Goal: Information Seeking & Learning: Learn about a topic

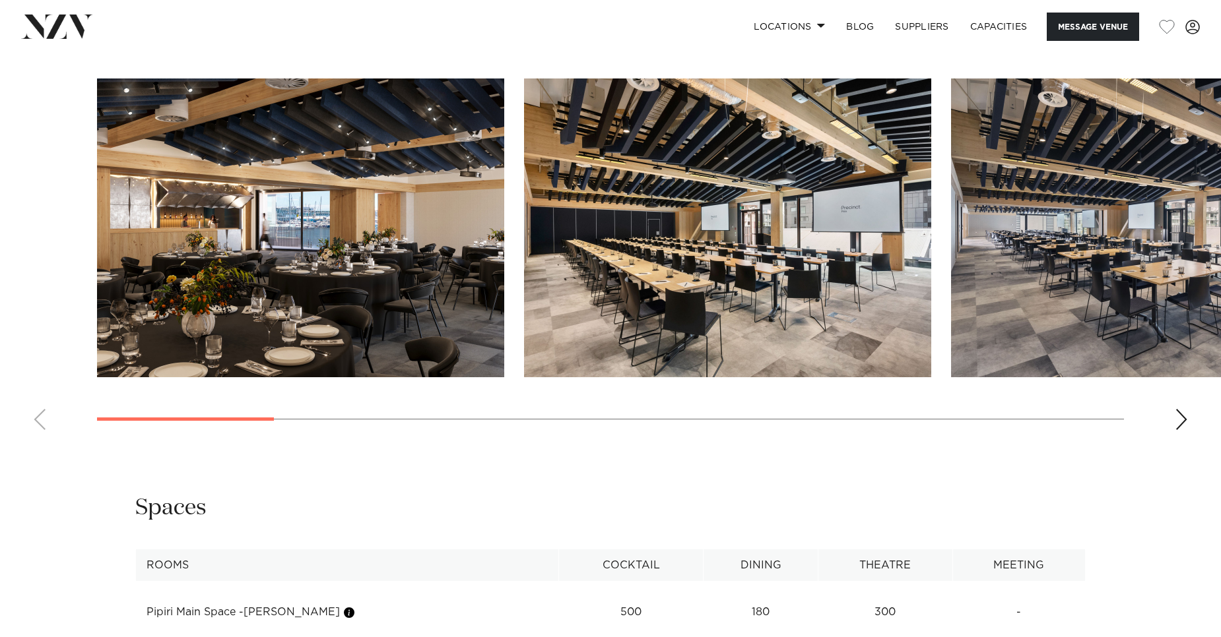
scroll to position [1320, 0]
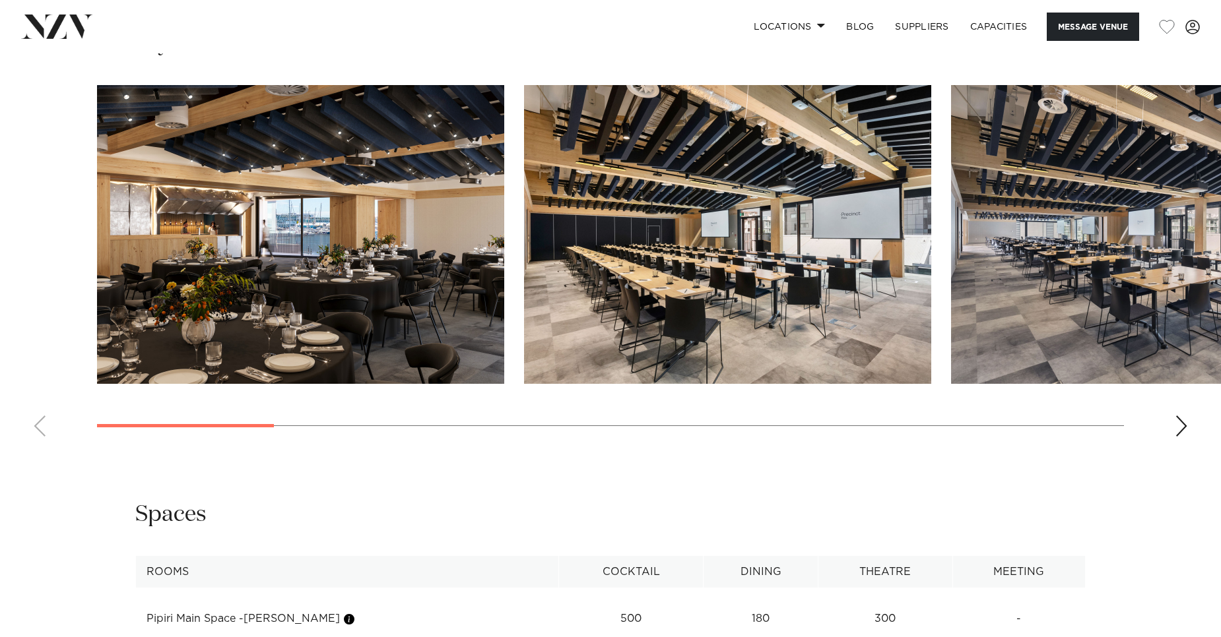
click at [1184, 420] on div "Next slide" at bounding box center [1180, 426] width 13 height 21
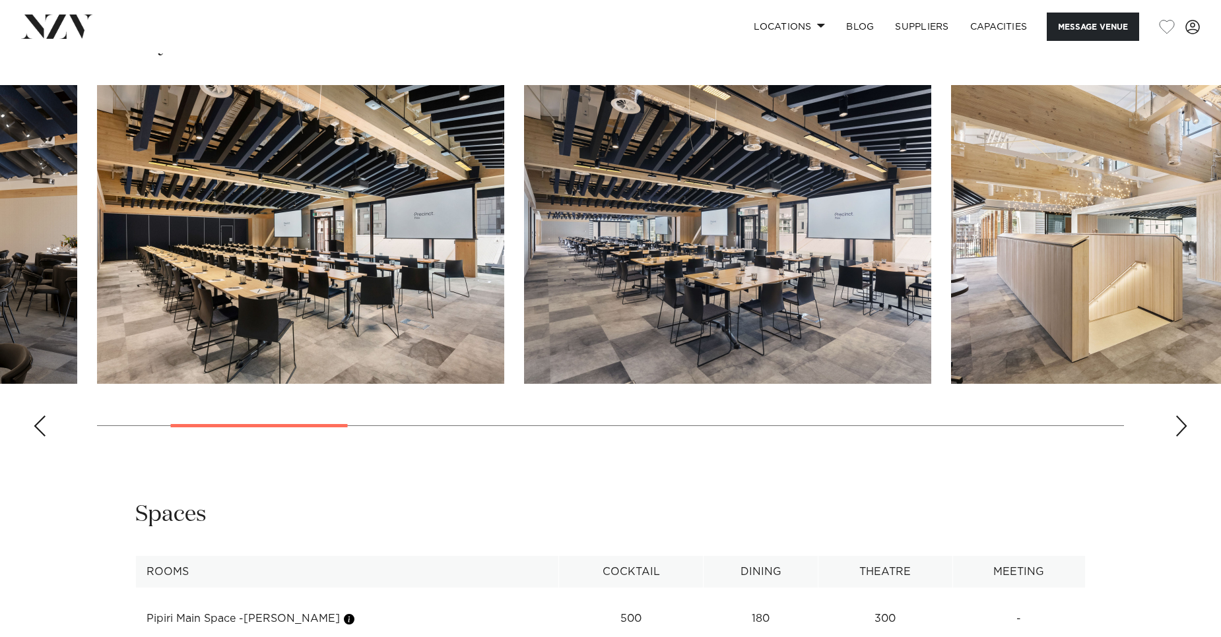
click at [1184, 420] on div "Next slide" at bounding box center [1180, 426] width 13 height 21
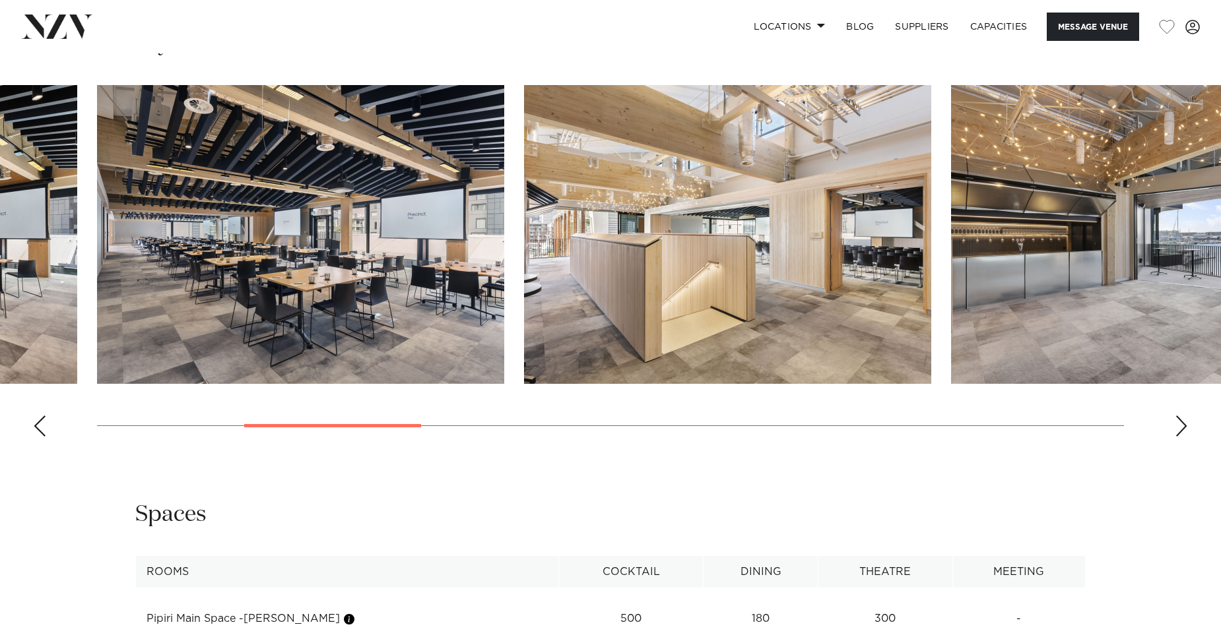
click at [1184, 420] on div "Next slide" at bounding box center [1180, 426] width 13 height 21
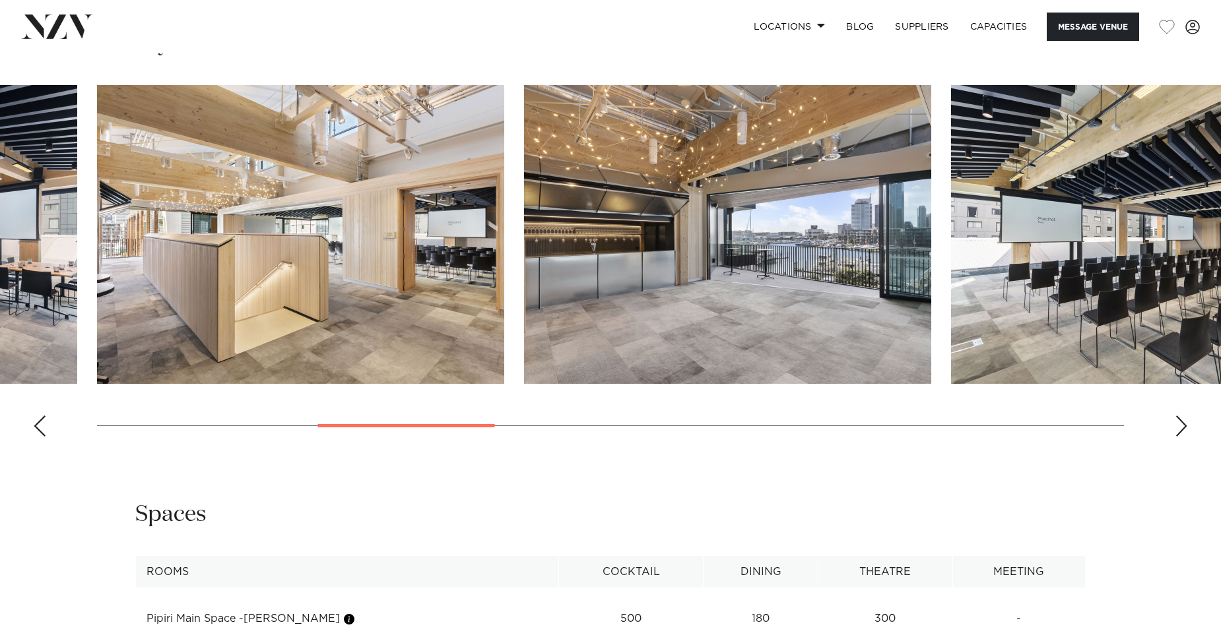
click at [1184, 420] on div "Next slide" at bounding box center [1180, 426] width 13 height 21
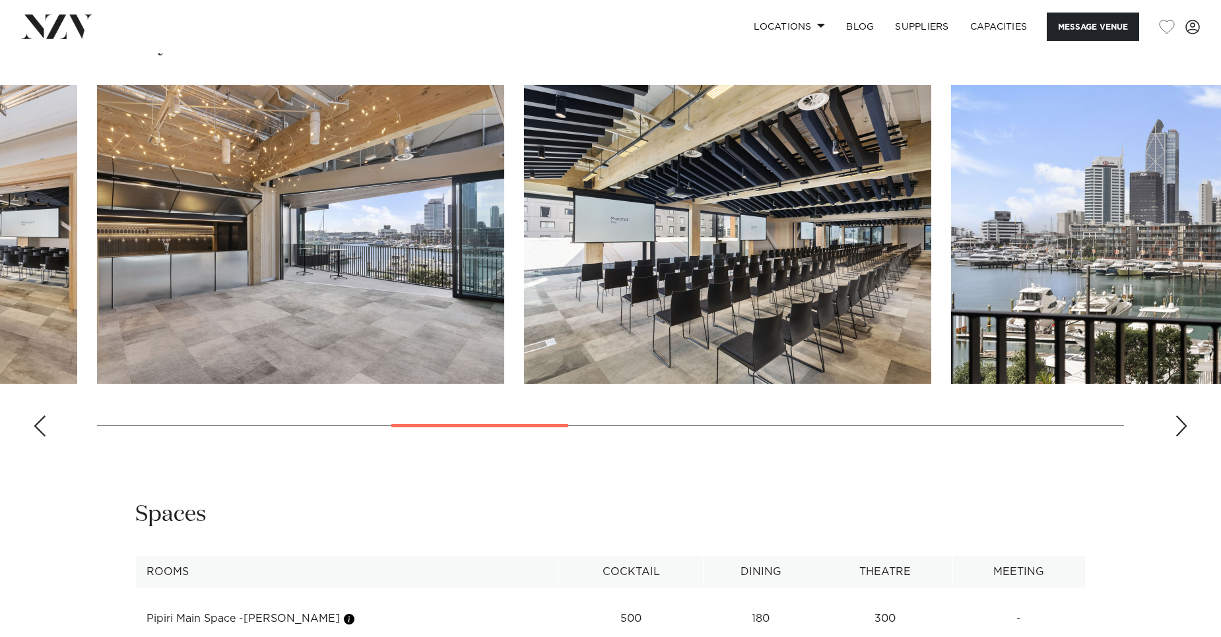
click at [1184, 420] on div "Next slide" at bounding box center [1180, 426] width 13 height 21
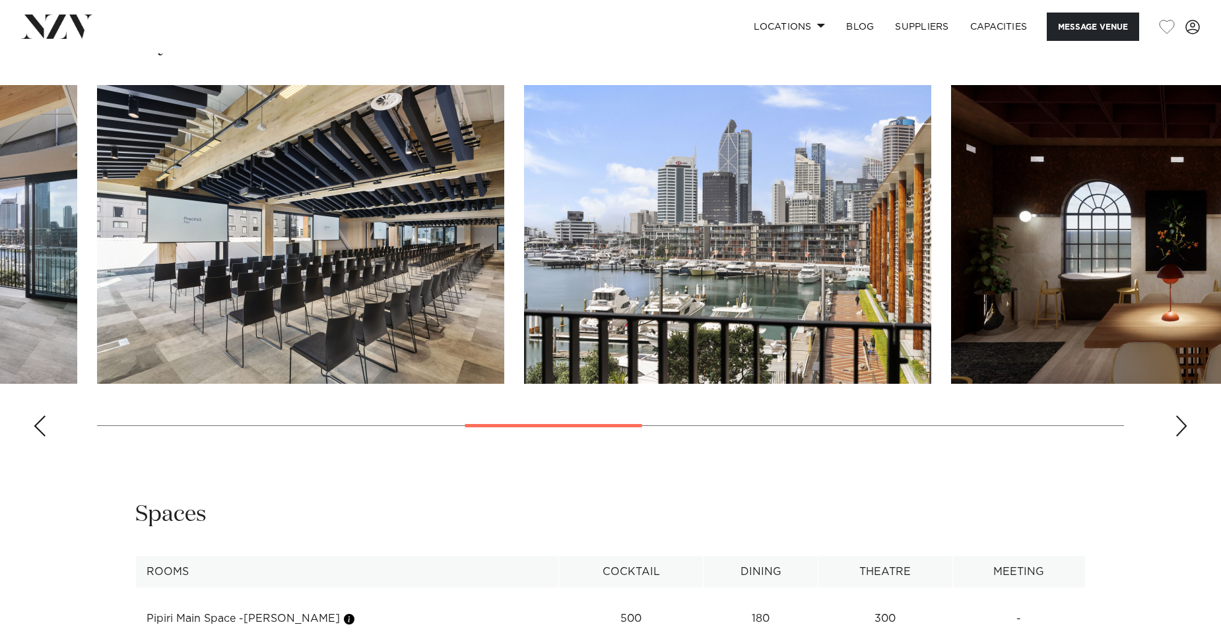
click at [1184, 420] on div "Next slide" at bounding box center [1180, 426] width 13 height 21
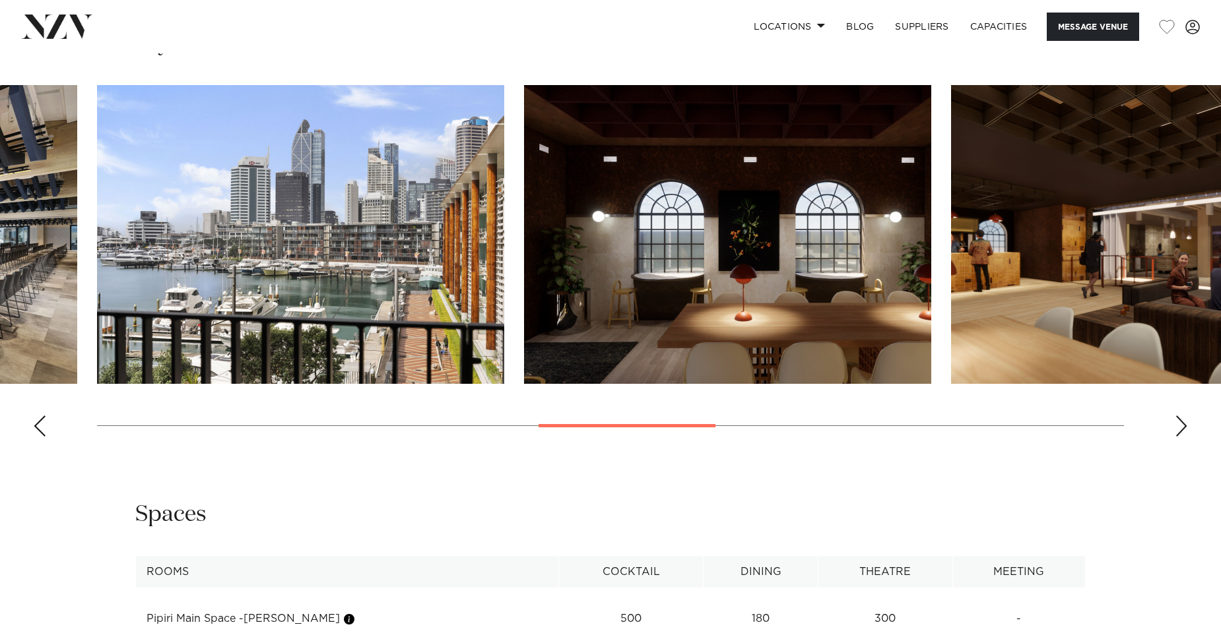
click at [1184, 420] on div "Next slide" at bounding box center [1180, 426] width 13 height 21
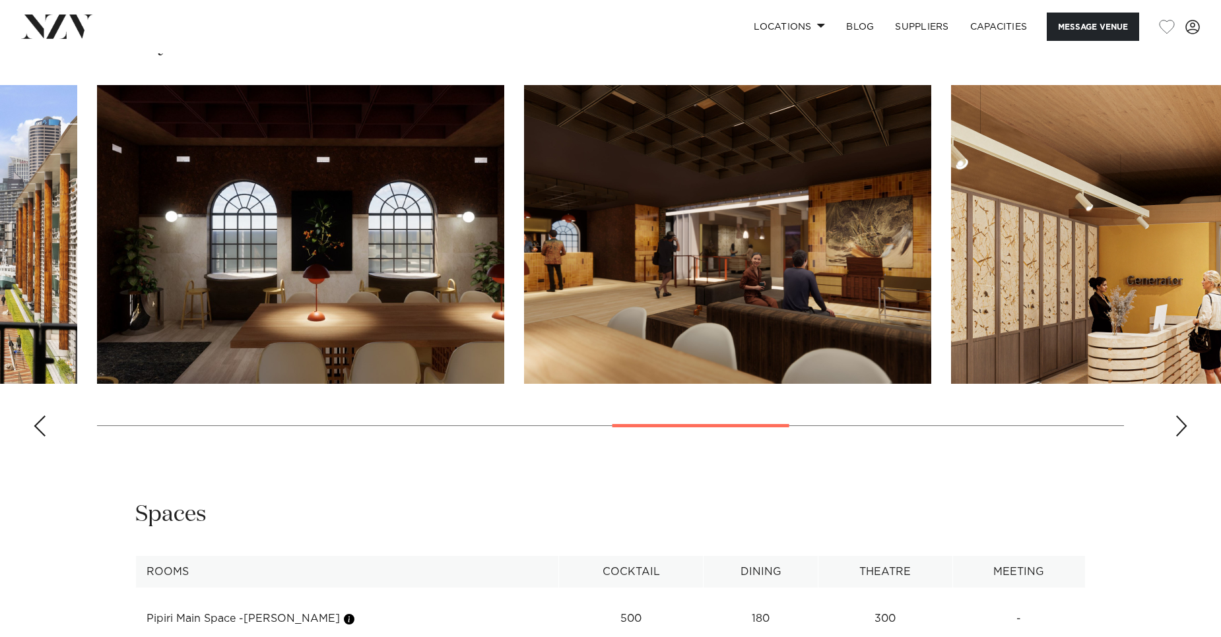
click at [1190, 428] on swiper-container at bounding box center [610, 266] width 1221 height 362
click at [1186, 428] on div "Next slide" at bounding box center [1180, 426] width 13 height 21
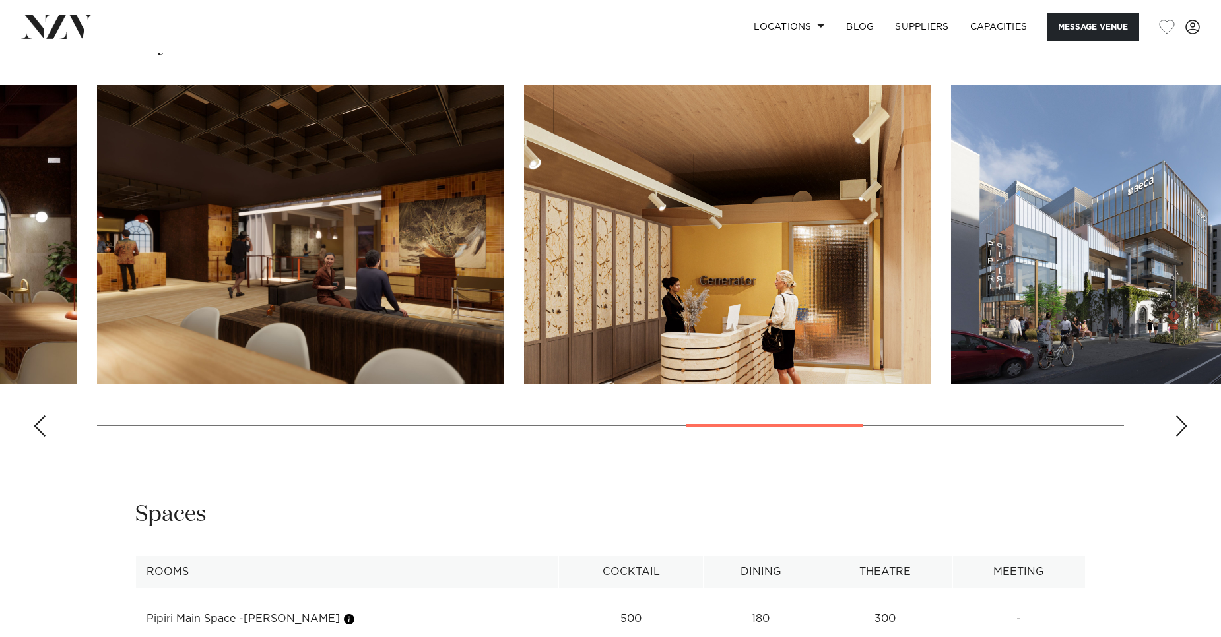
click at [1179, 430] on div "Next slide" at bounding box center [1180, 426] width 13 height 21
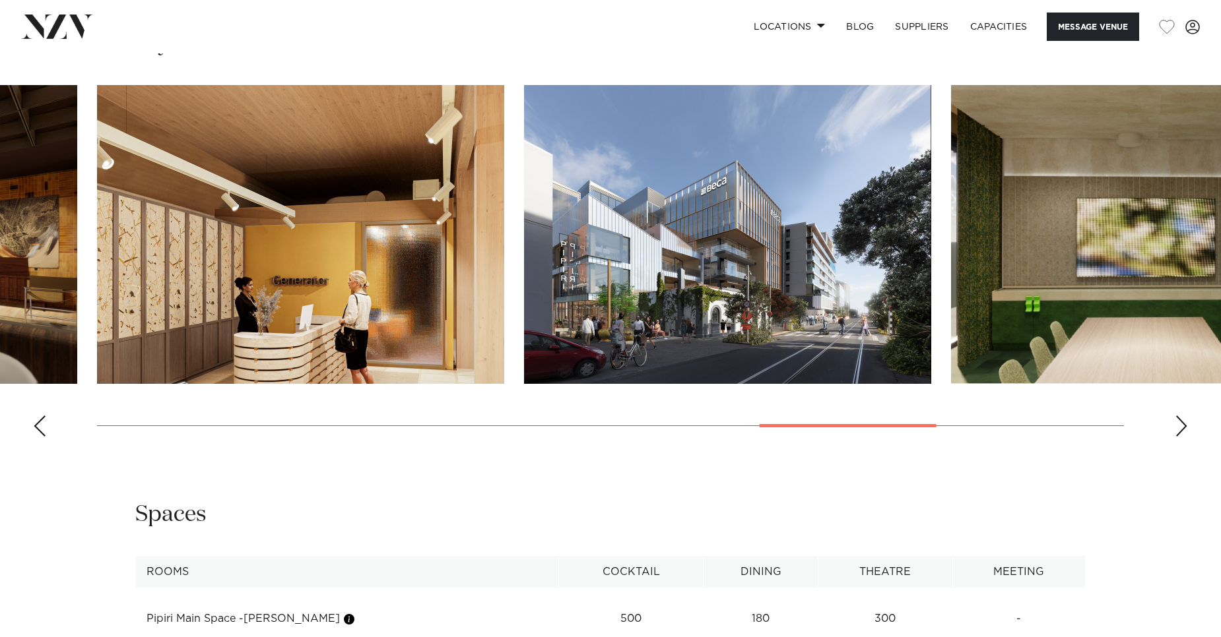
click at [1171, 424] on swiper-container at bounding box center [610, 266] width 1221 height 362
click at [1174, 426] on div "Next slide" at bounding box center [1180, 426] width 13 height 21
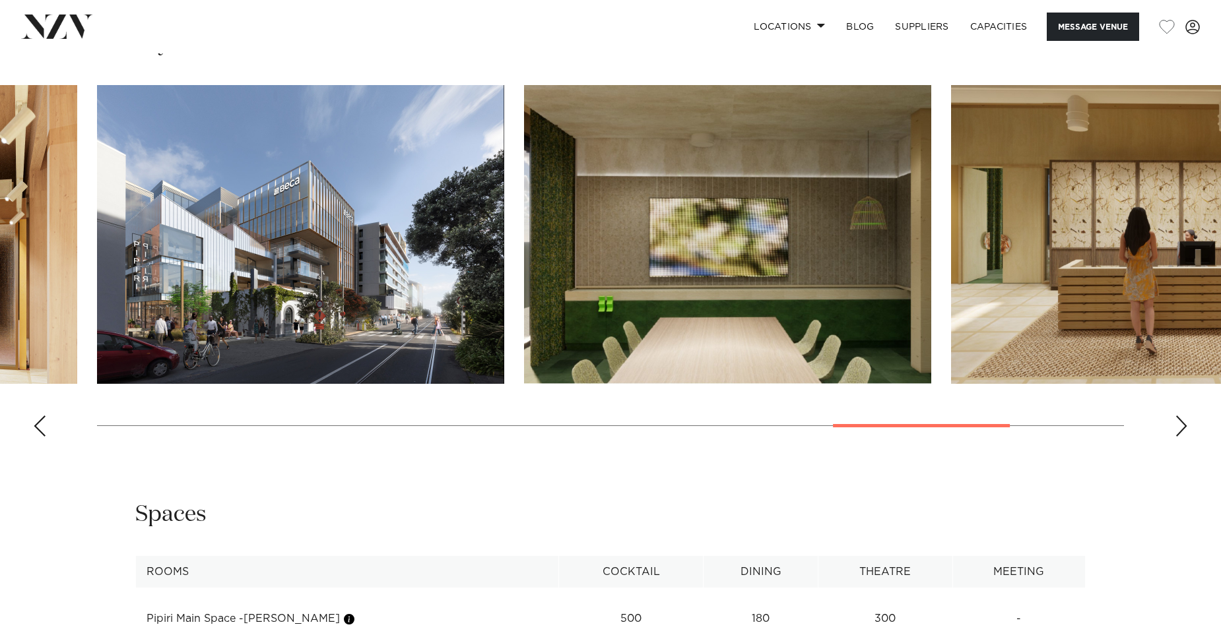
click at [1178, 426] on div "Next slide" at bounding box center [1180, 426] width 13 height 21
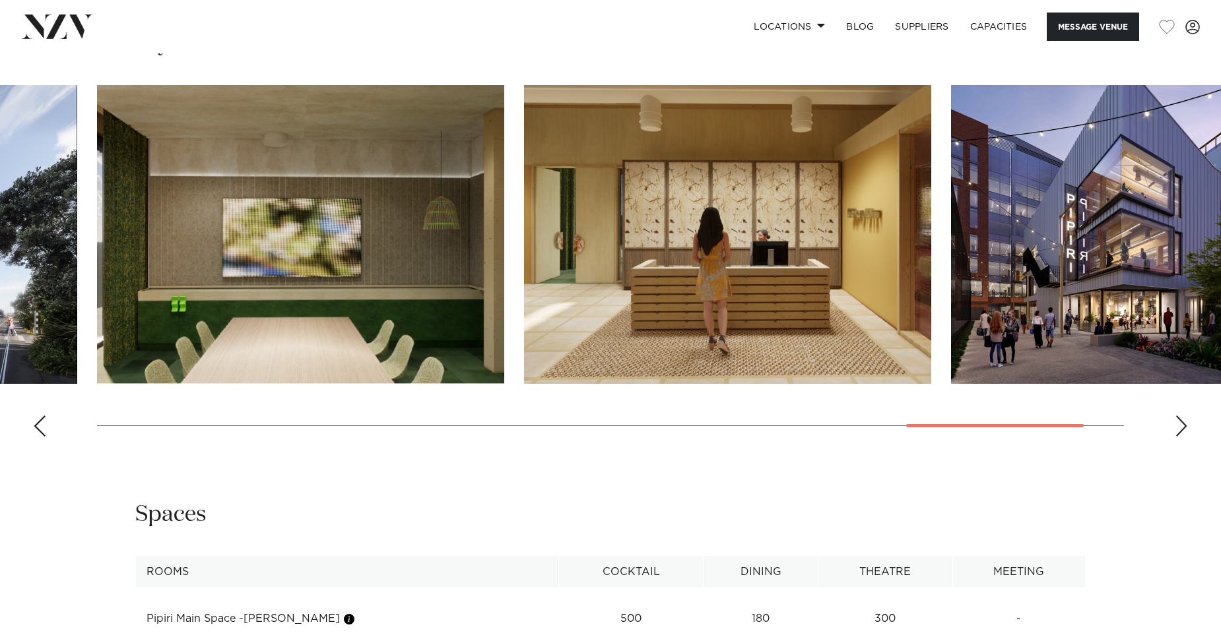
click at [1178, 426] on div "Next slide" at bounding box center [1180, 426] width 13 height 21
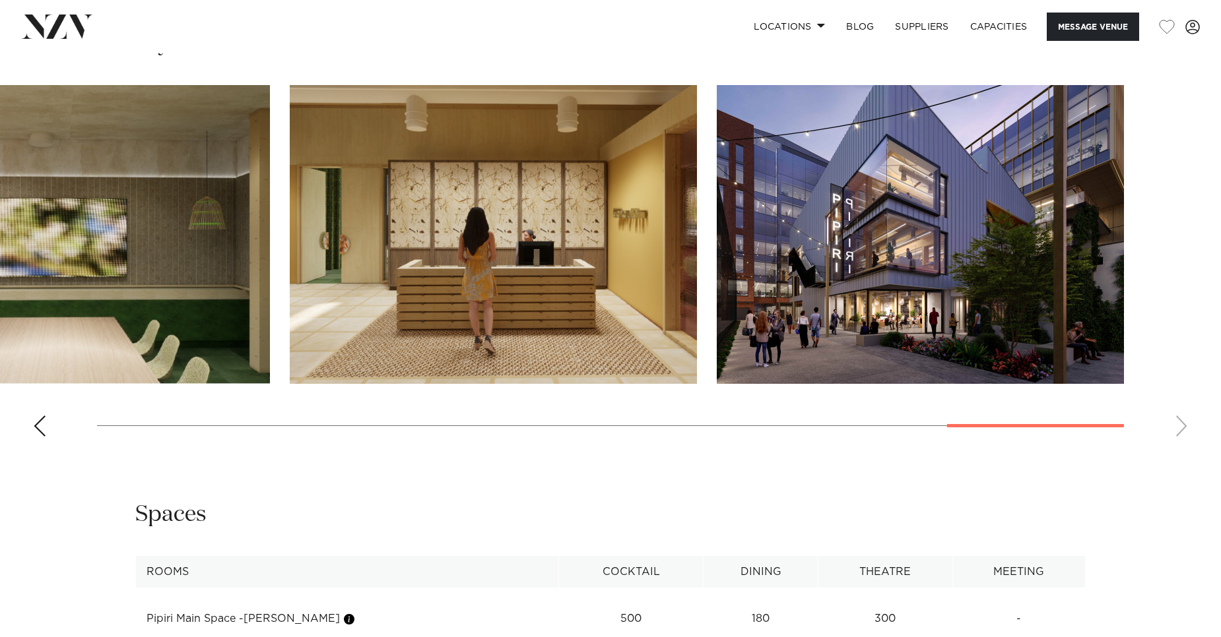
click at [1178, 426] on swiper-container at bounding box center [610, 266] width 1221 height 362
click at [39, 435] on div "Previous slide" at bounding box center [39, 426] width 13 height 21
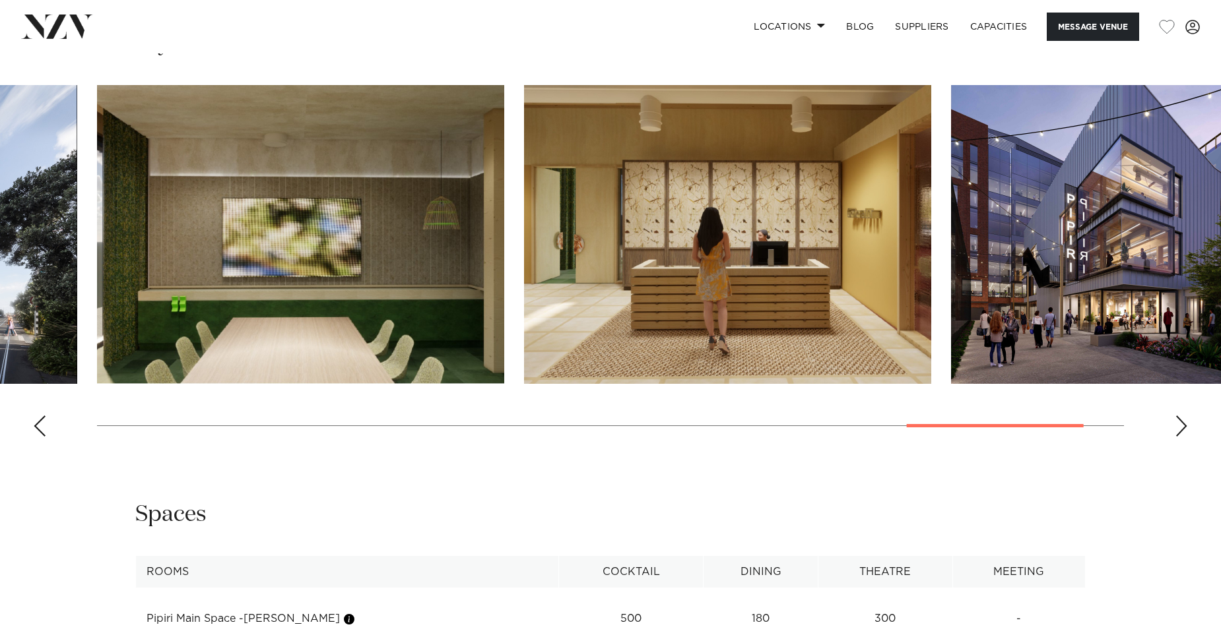
click at [39, 435] on div "Previous slide" at bounding box center [39, 426] width 13 height 21
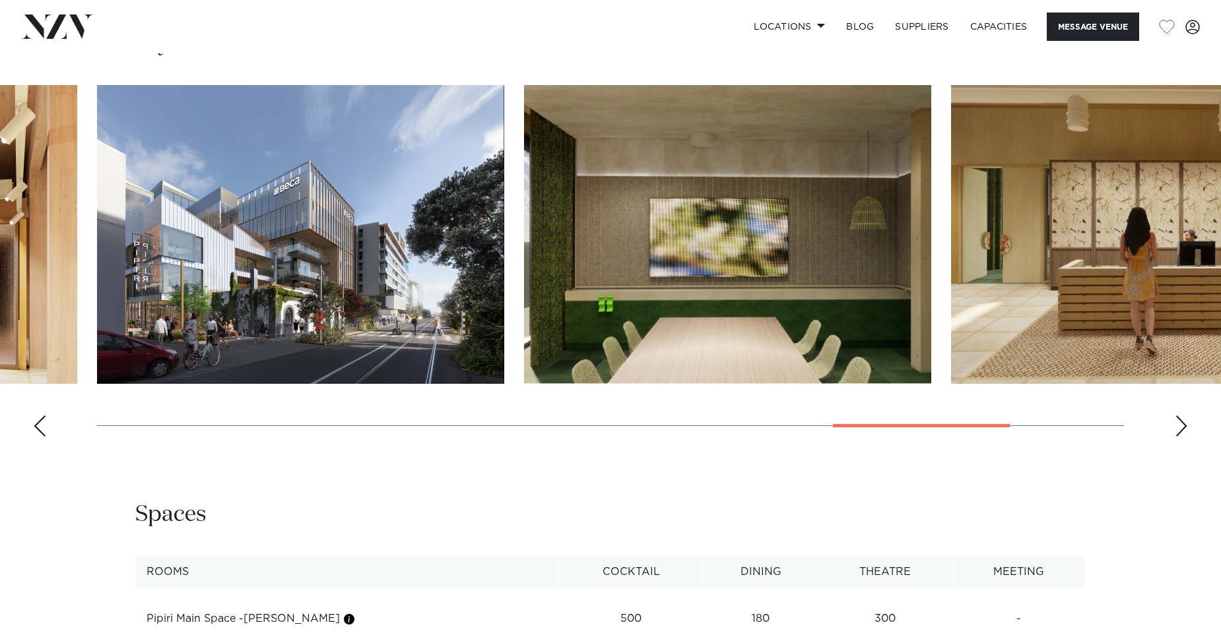
click at [39, 431] on div "Previous slide" at bounding box center [39, 426] width 13 height 21
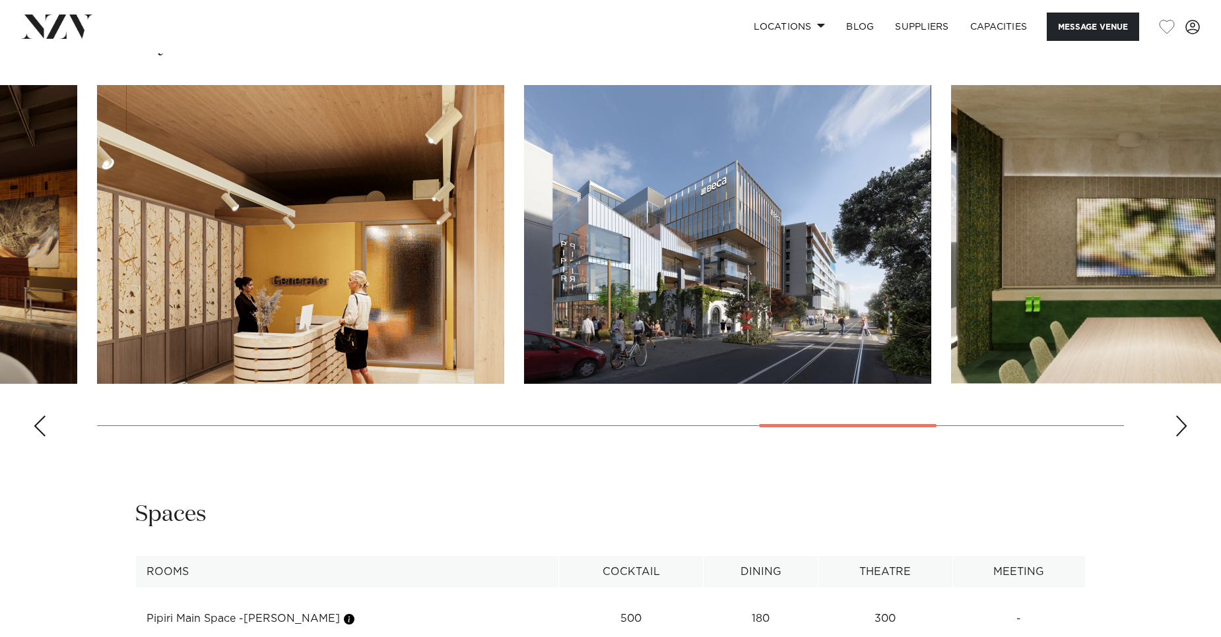
click at [40, 430] on div "Previous slide" at bounding box center [39, 426] width 13 height 21
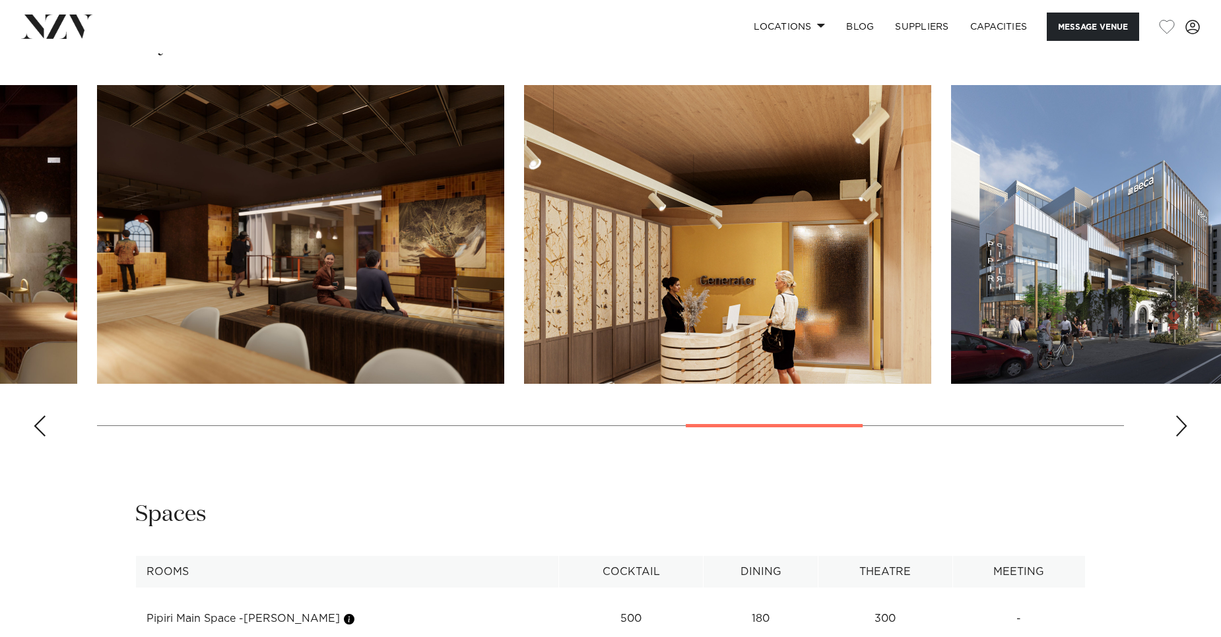
click at [40, 430] on div "Previous slide" at bounding box center [39, 426] width 13 height 21
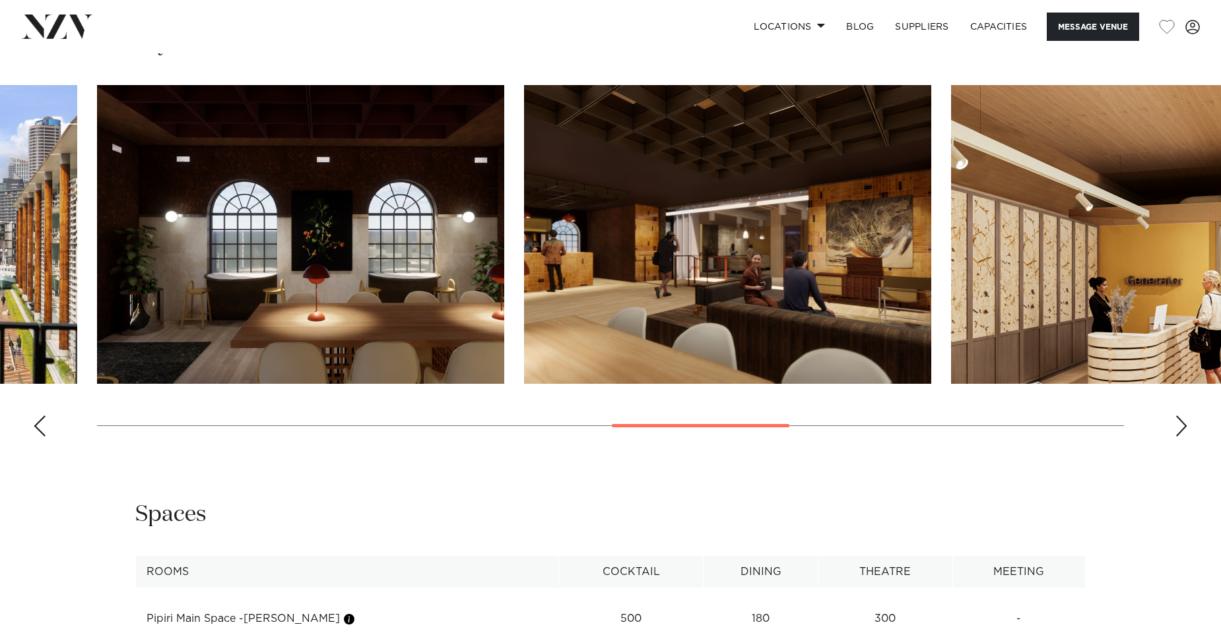
click at [41, 428] on div "Previous slide" at bounding box center [39, 426] width 13 height 21
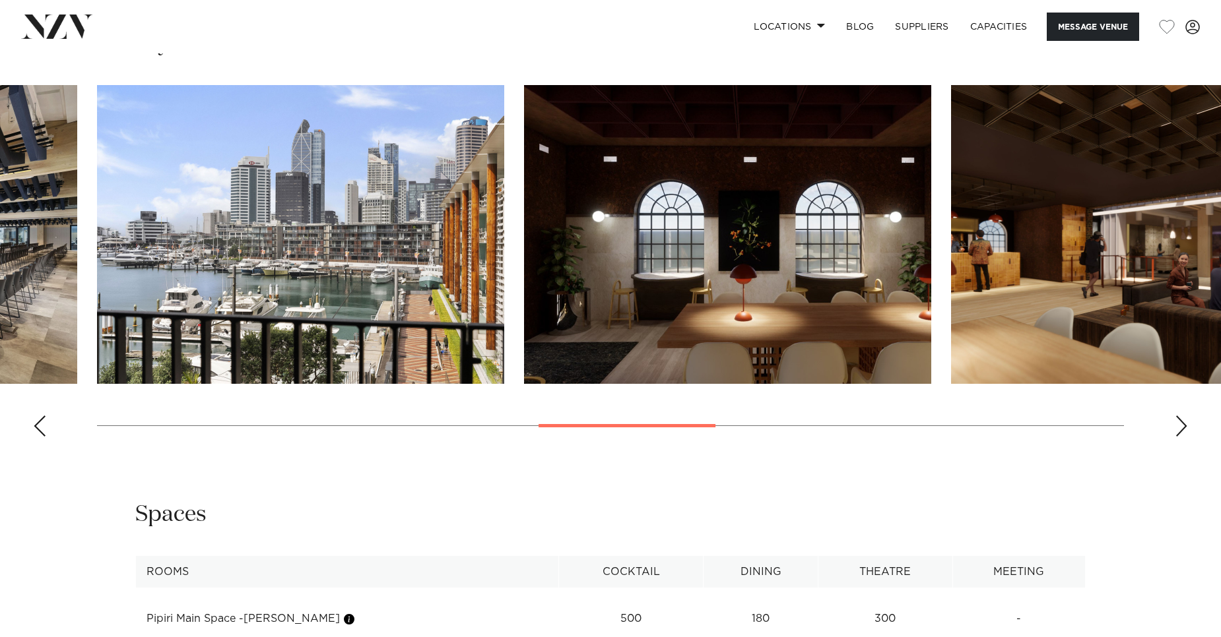
click at [42, 428] on div "Previous slide" at bounding box center [39, 426] width 13 height 21
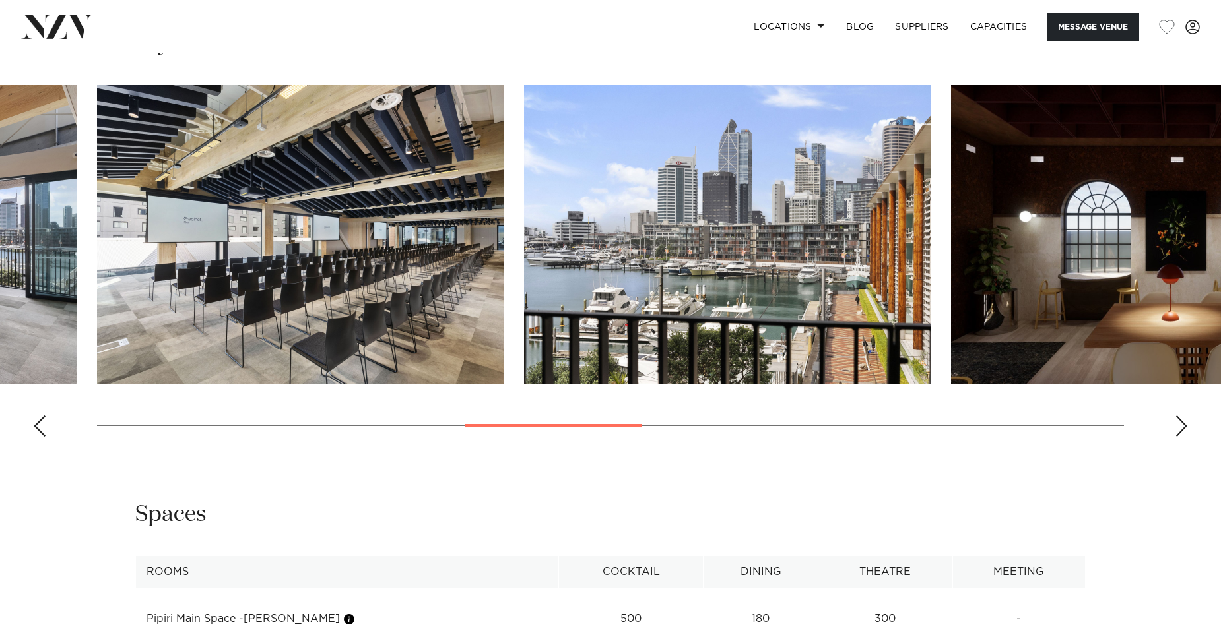
click at [42, 428] on div "Previous slide" at bounding box center [39, 426] width 13 height 21
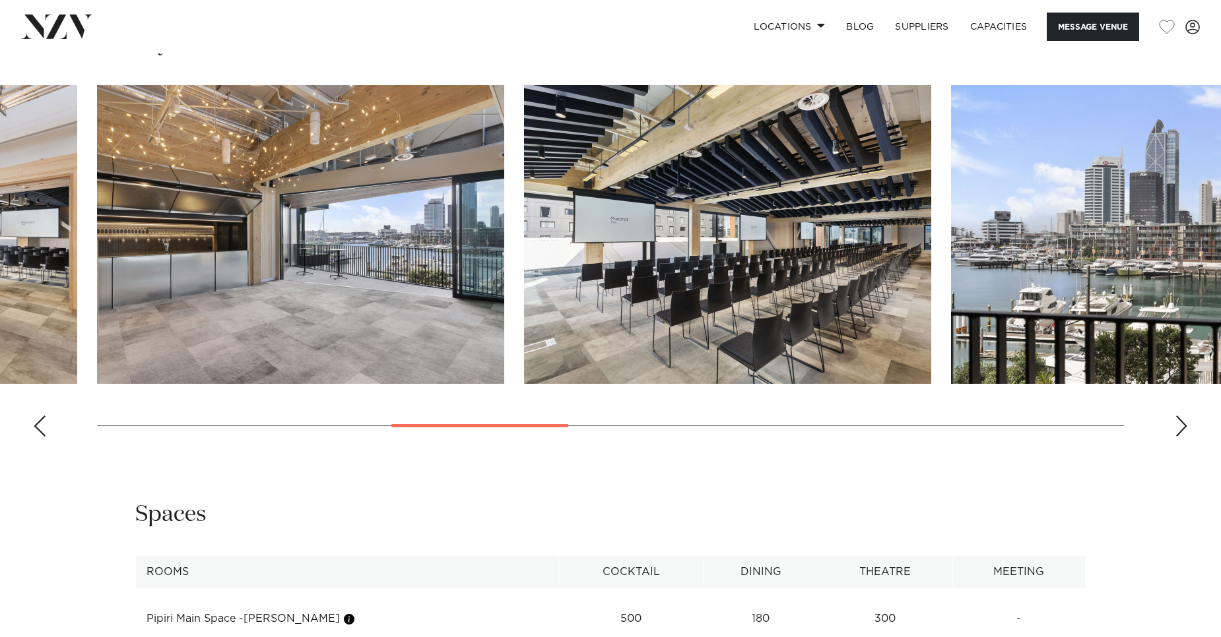
click at [42, 428] on div "Previous slide" at bounding box center [39, 426] width 13 height 21
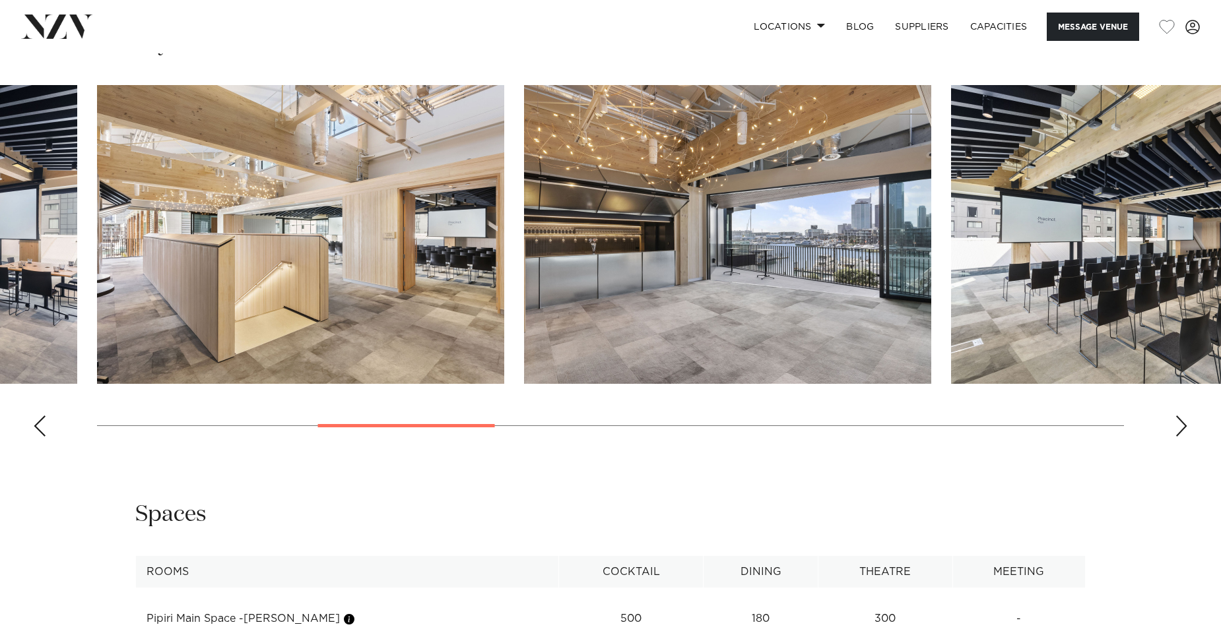
click at [42, 428] on div "Previous slide" at bounding box center [39, 426] width 13 height 21
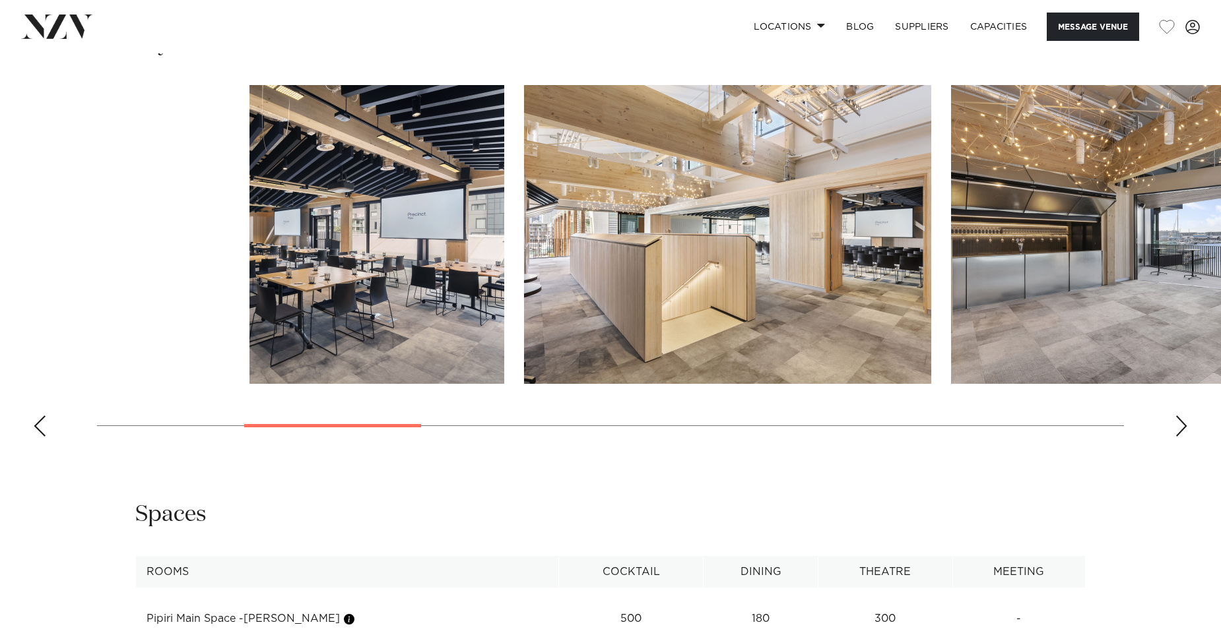
click at [42, 428] on div "Previous slide" at bounding box center [39, 426] width 13 height 21
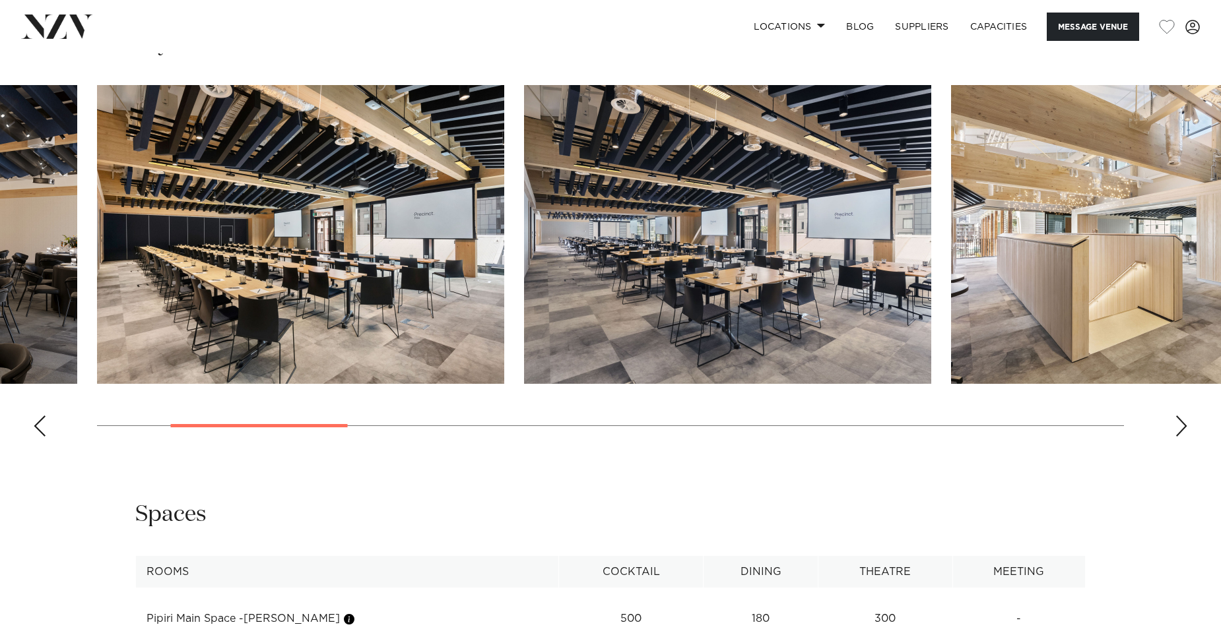
click at [43, 428] on div "Previous slide" at bounding box center [39, 426] width 13 height 21
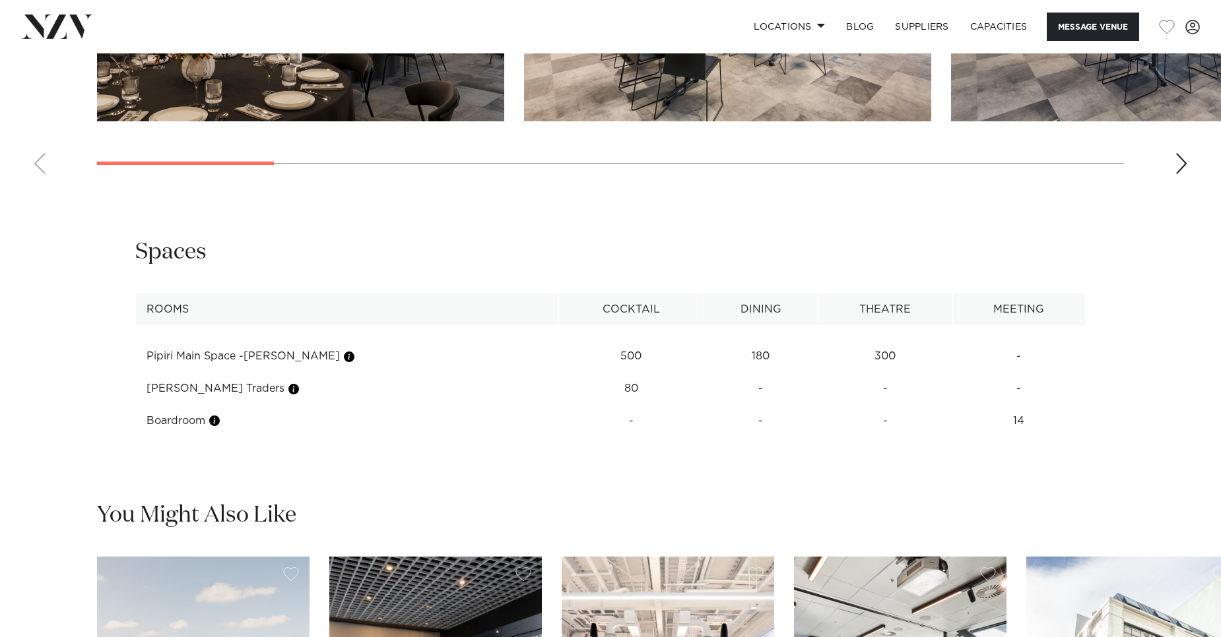
scroll to position [1584, 0]
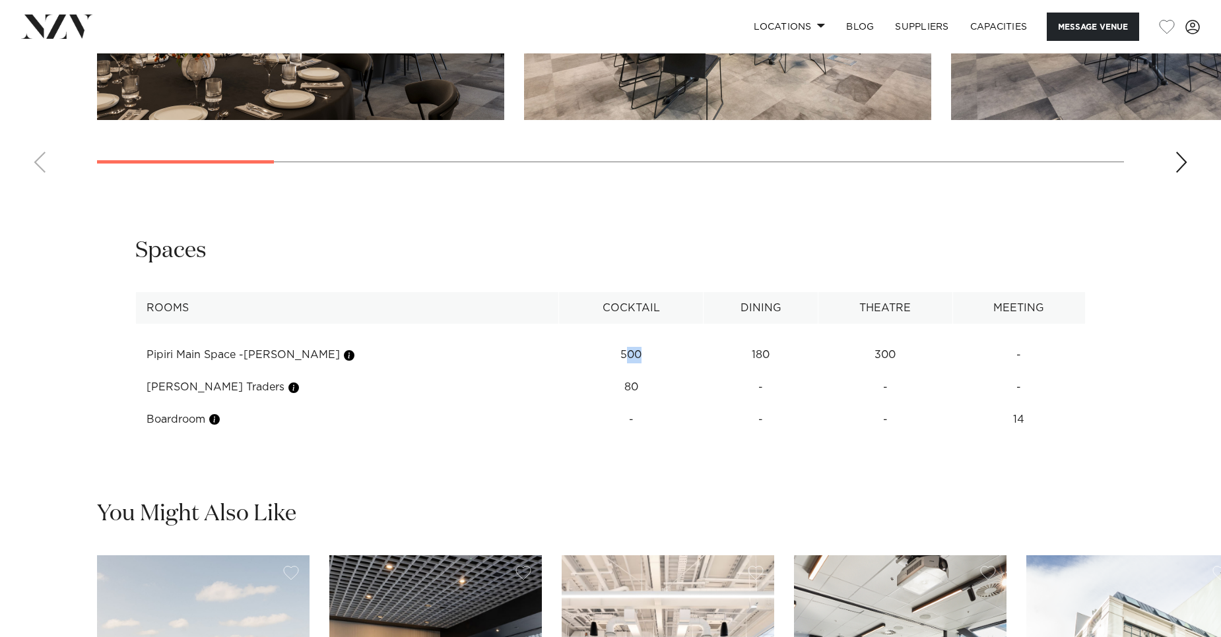
drag, startPoint x: 579, startPoint y: 354, endPoint x: 612, endPoint y: 344, distance: 35.1
click at [612, 344] on td "500" at bounding box center [630, 355] width 145 height 32
drag, startPoint x: 612, startPoint y: 344, endPoint x: 598, endPoint y: 350, distance: 15.3
click at [598, 350] on td "500" at bounding box center [630, 355] width 145 height 32
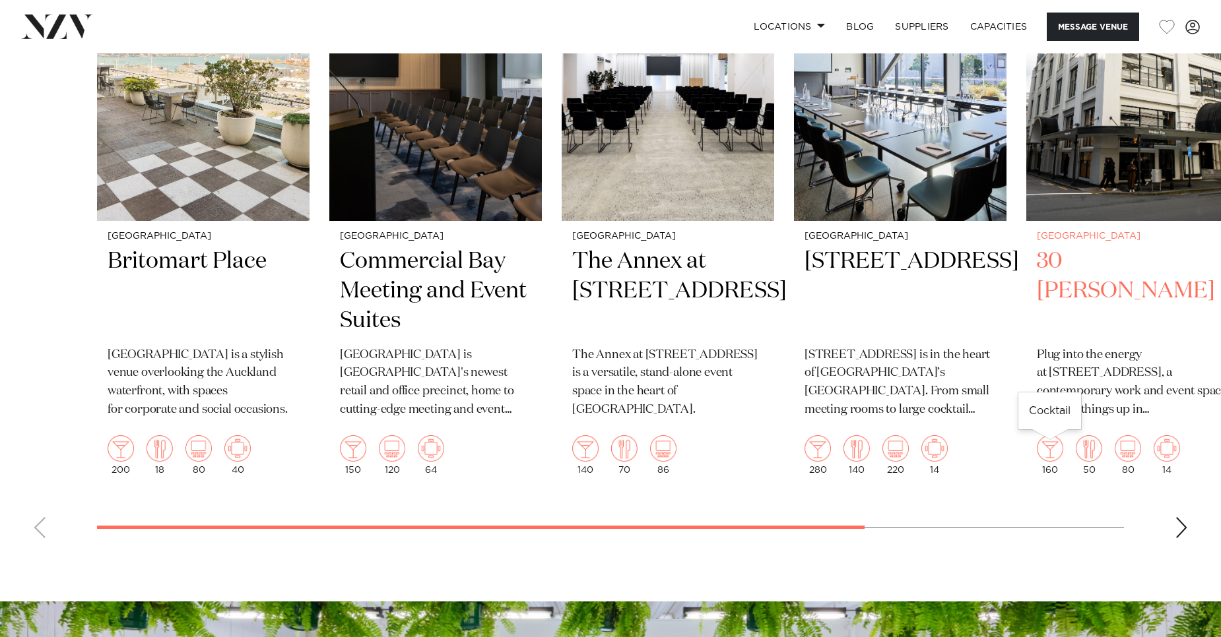
scroll to position [2177, 0]
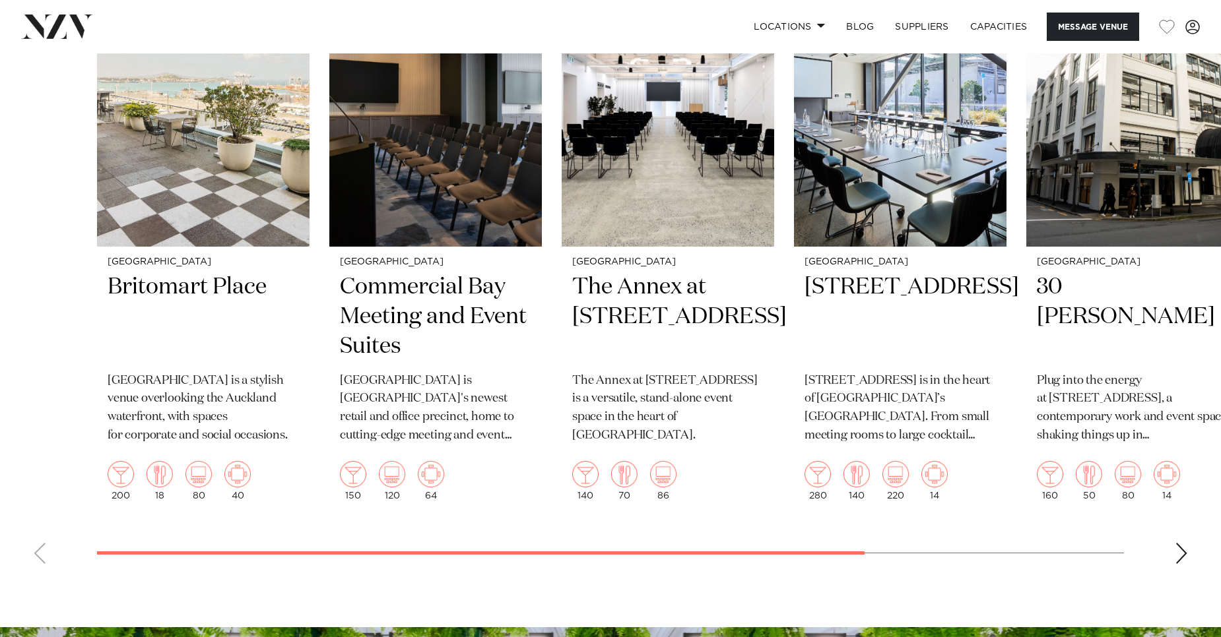
click at [1184, 557] on div "Next slide" at bounding box center [1180, 553] width 13 height 21
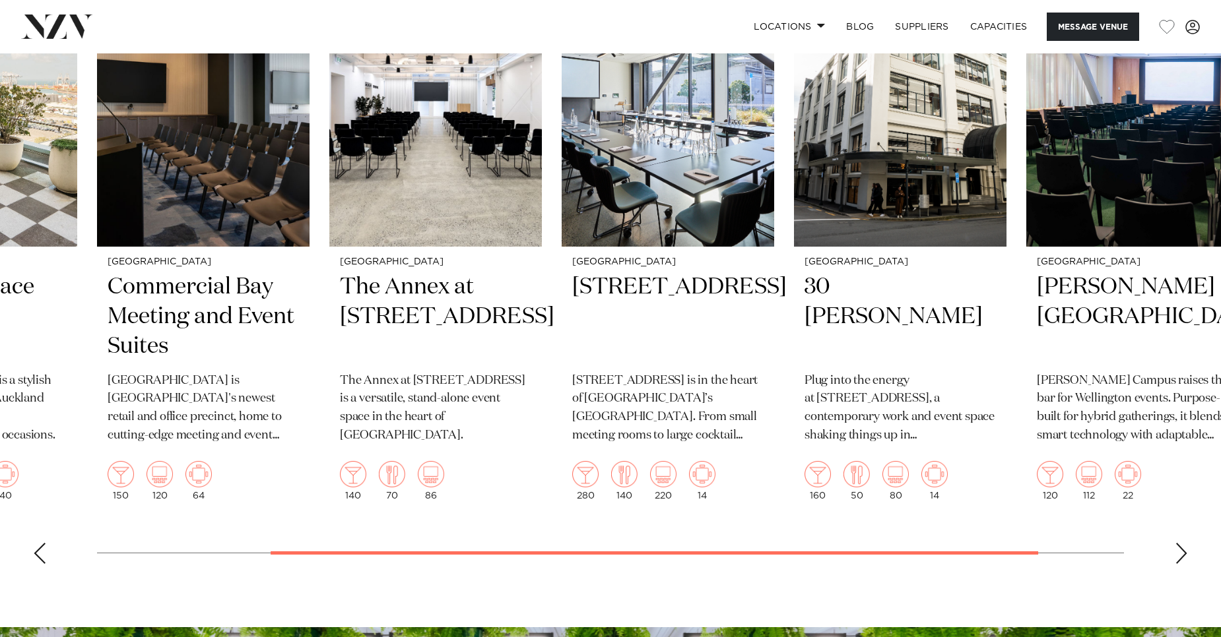
click at [1184, 557] on div "Next slide" at bounding box center [1180, 553] width 13 height 21
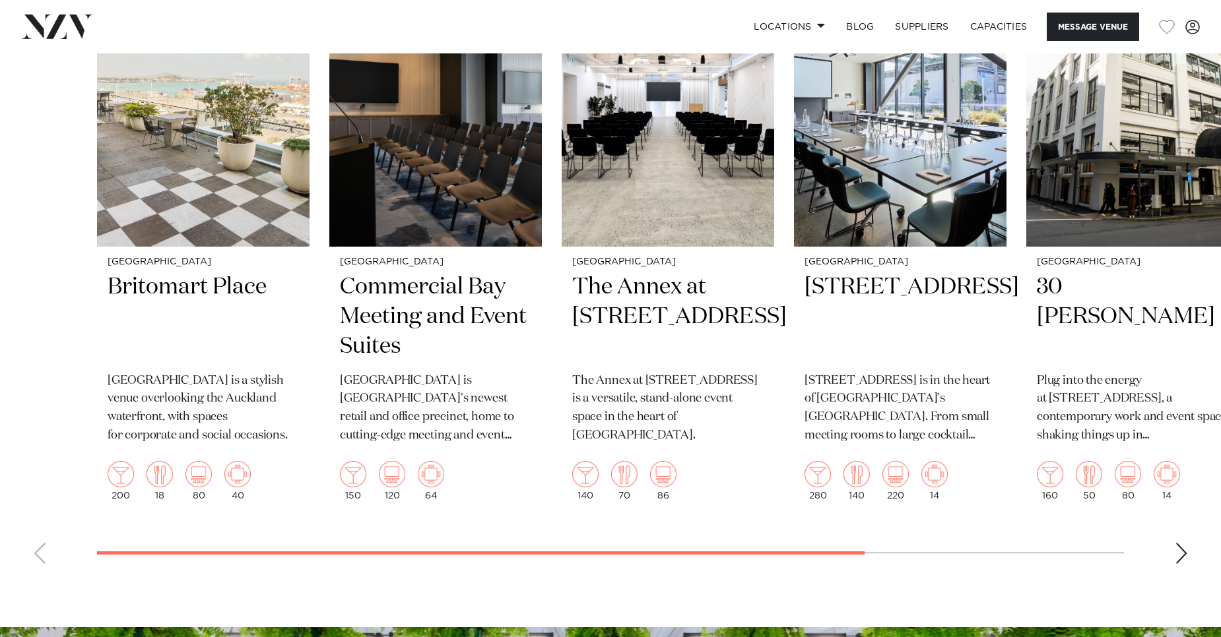
click at [713, 549] on swiper-container "[GEOGRAPHIC_DATA] [GEOGRAPHIC_DATA] is a stylish venue overlooking the Auckland…" at bounding box center [610, 268] width 1221 height 613
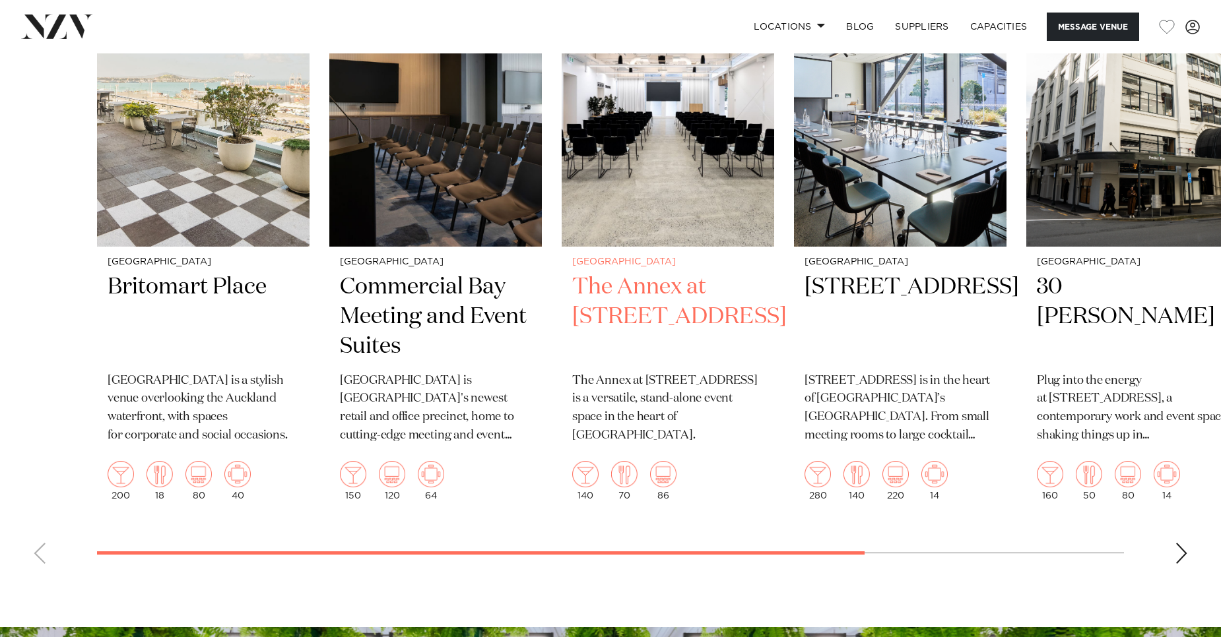
scroll to position [2111, 0]
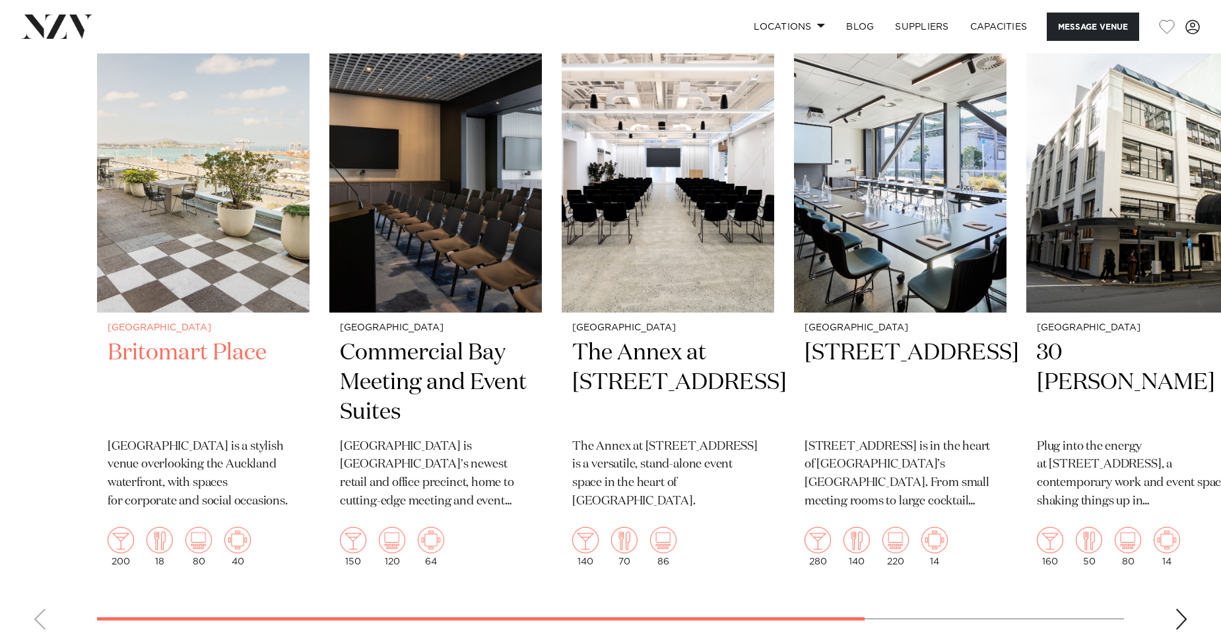
click at [155, 331] on small "[GEOGRAPHIC_DATA]" at bounding box center [203, 328] width 191 height 10
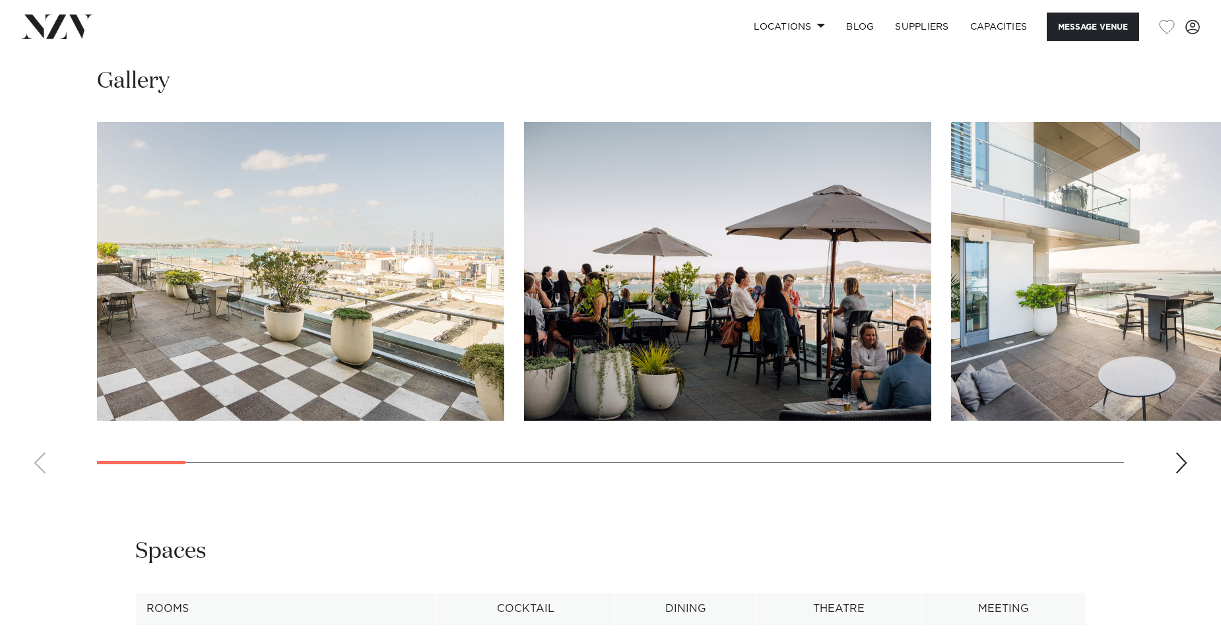
scroll to position [1254, 0]
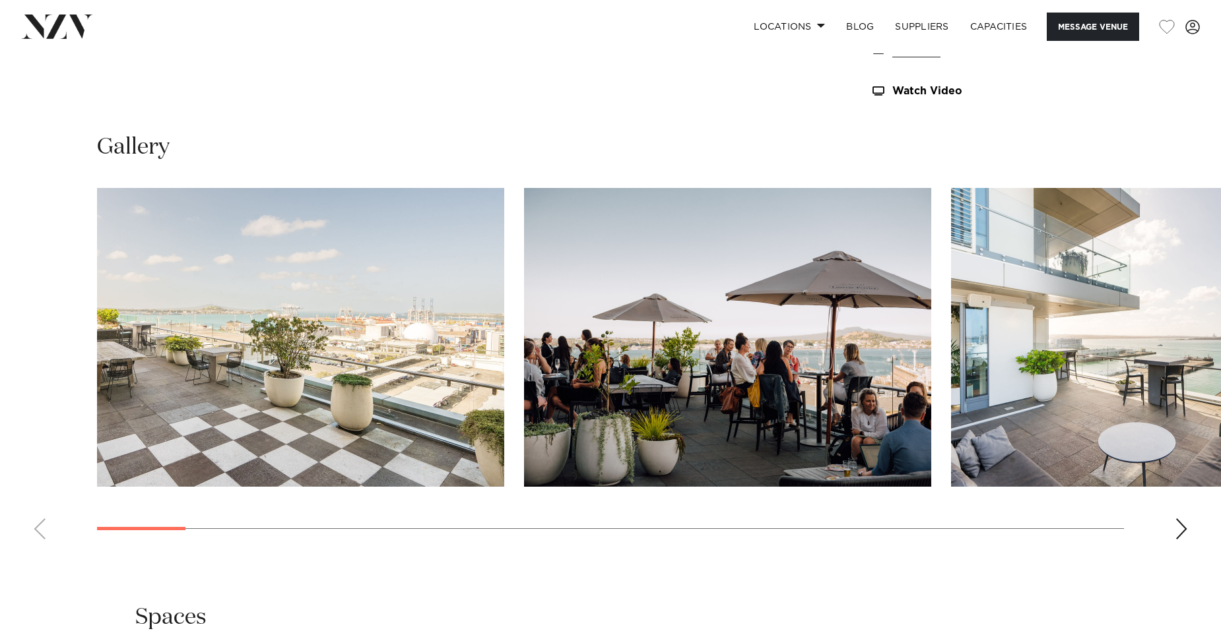
click at [1182, 527] on div "Next slide" at bounding box center [1180, 529] width 13 height 21
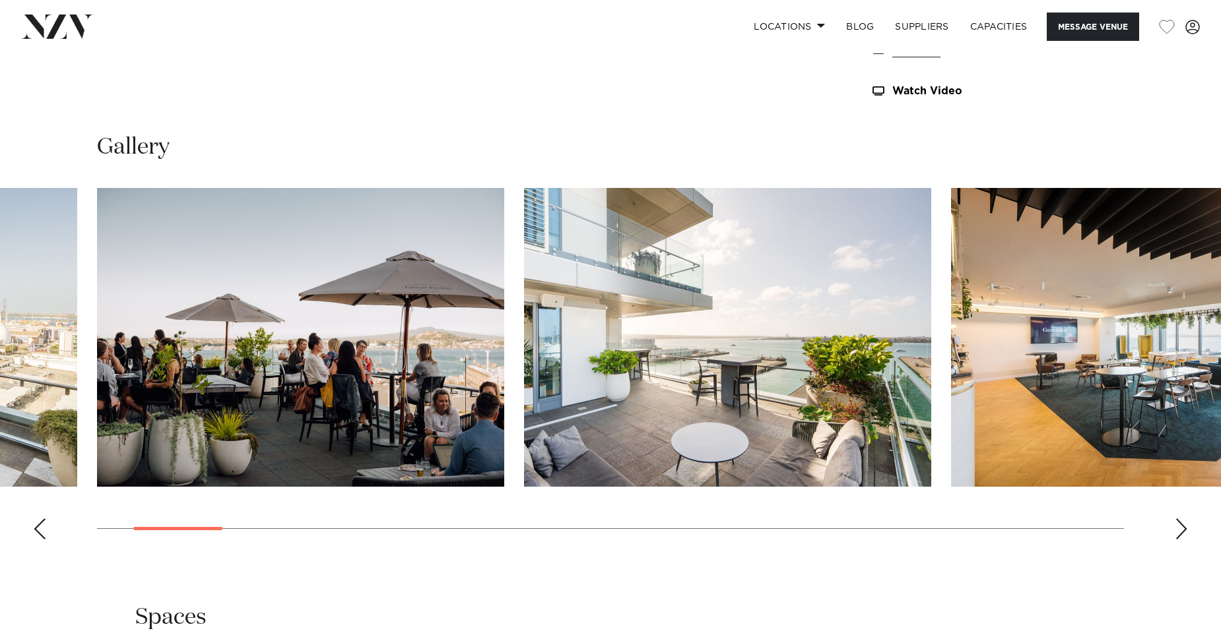
click at [1182, 527] on div "Next slide" at bounding box center [1180, 529] width 13 height 21
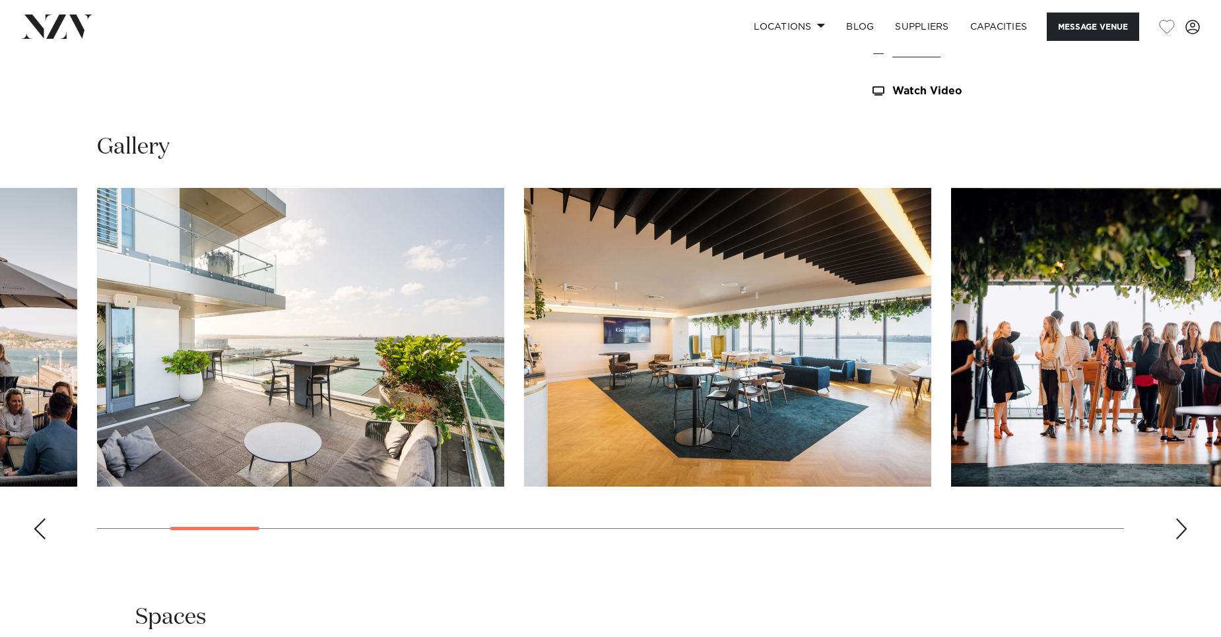
click at [1182, 527] on div "Next slide" at bounding box center [1180, 529] width 13 height 21
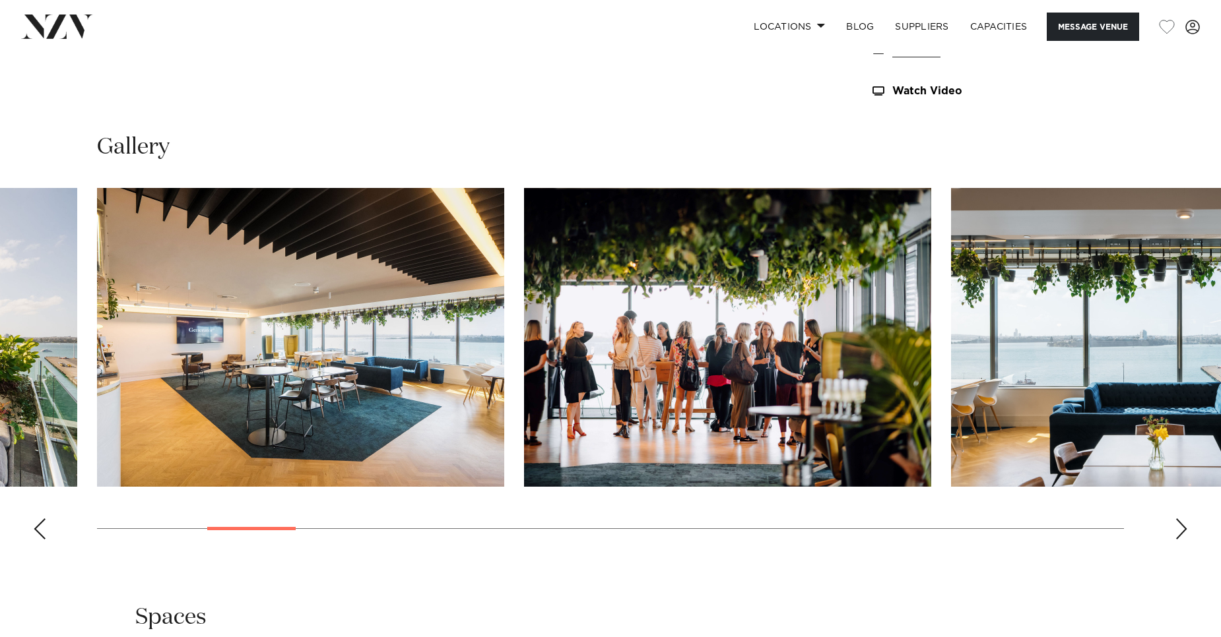
click at [1182, 527] on div "Next slide" at bounding box center [1180, 529] width 13 height 21
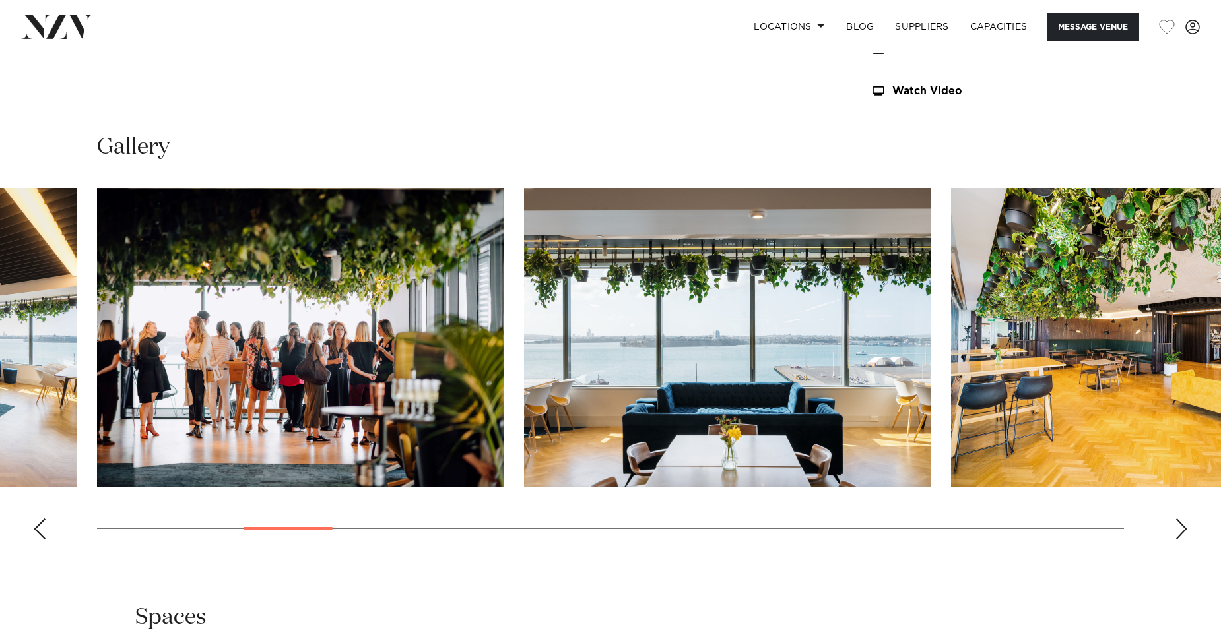
click at [1182, 527] on div "Next slide" at bounding box center [1180, 529] width 13 height 21
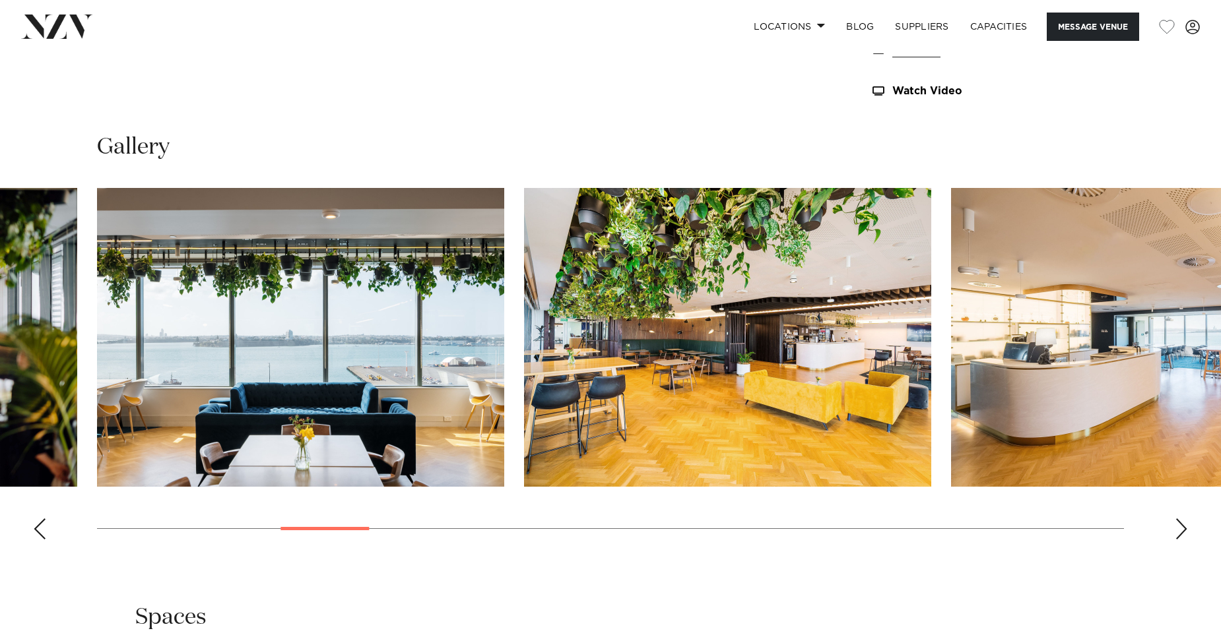
click at [1182, 527] on div "Next slide" at bounding box center [1180, 529] width 13 height 21
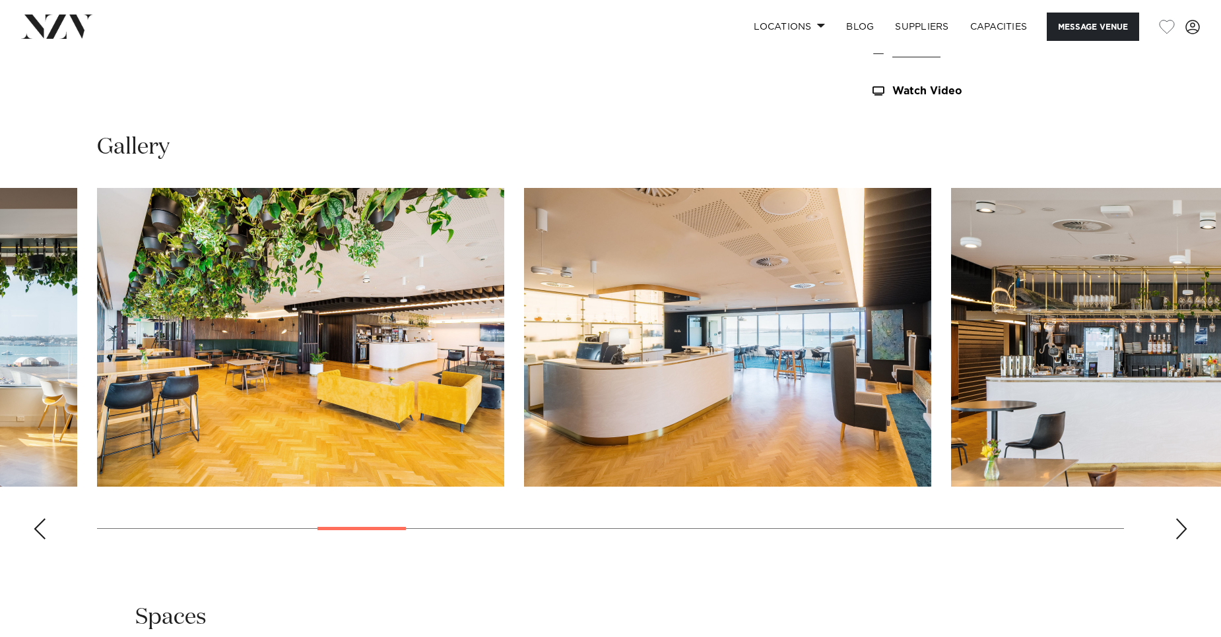
click at [1182, 527] on div "Next slide" at bounding box center [1180, 529] width 13 height 21
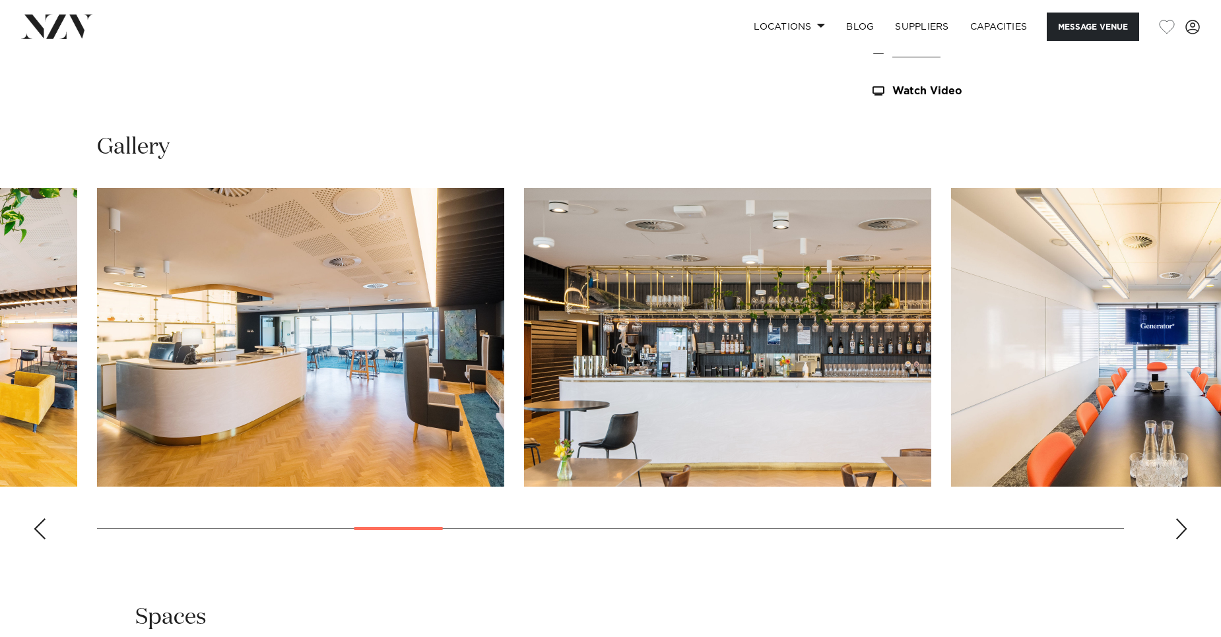
click at [1182, 527] on div "Next slide" at bounding box center [1180, 529] width 13 height 21
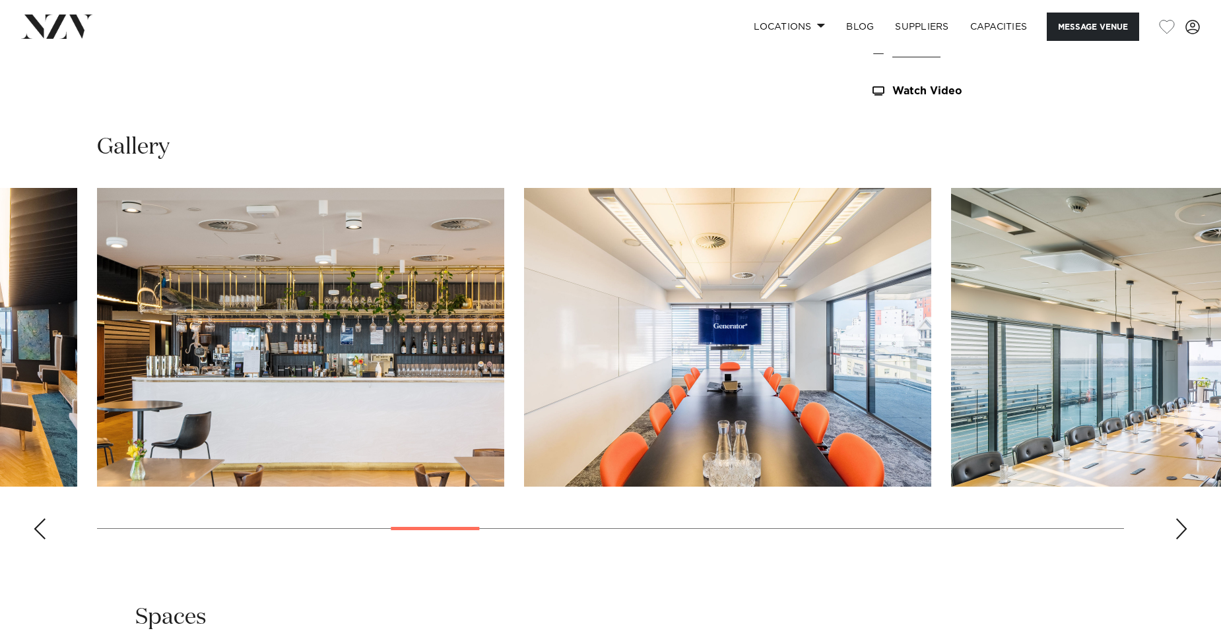
click at [1182, 527] on div "Next slide" at bounding box center [1180, 529] width 13 height 21
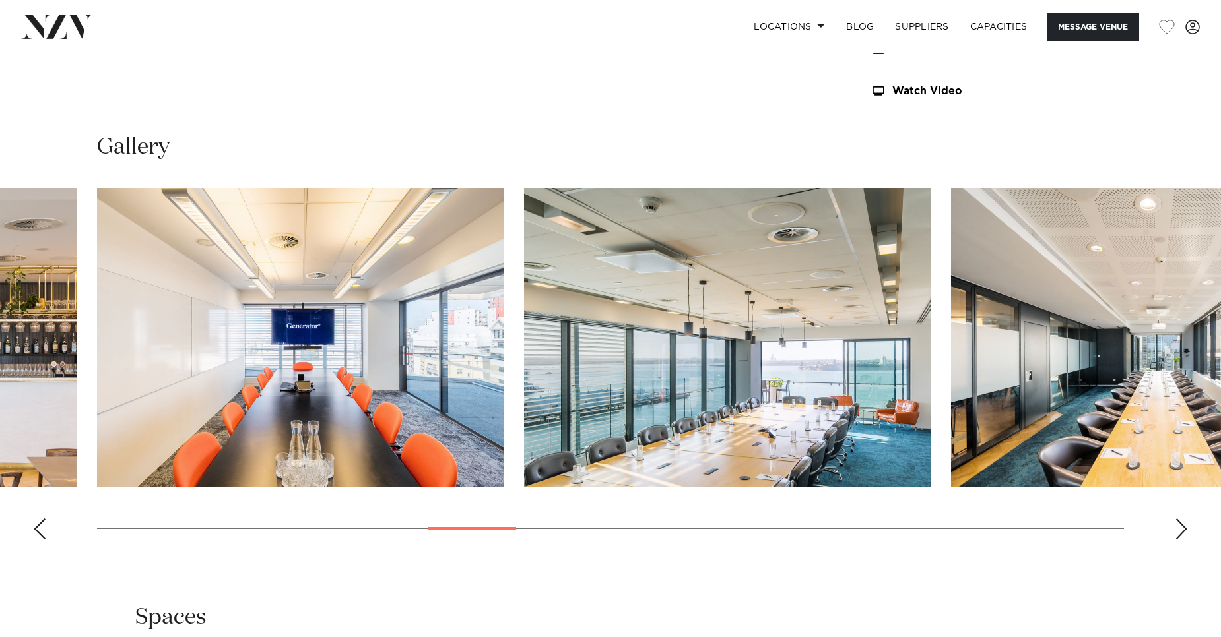
click at [1182, 527] on div "Next slide" at bounding box center [1180, 529] width 13 height 21
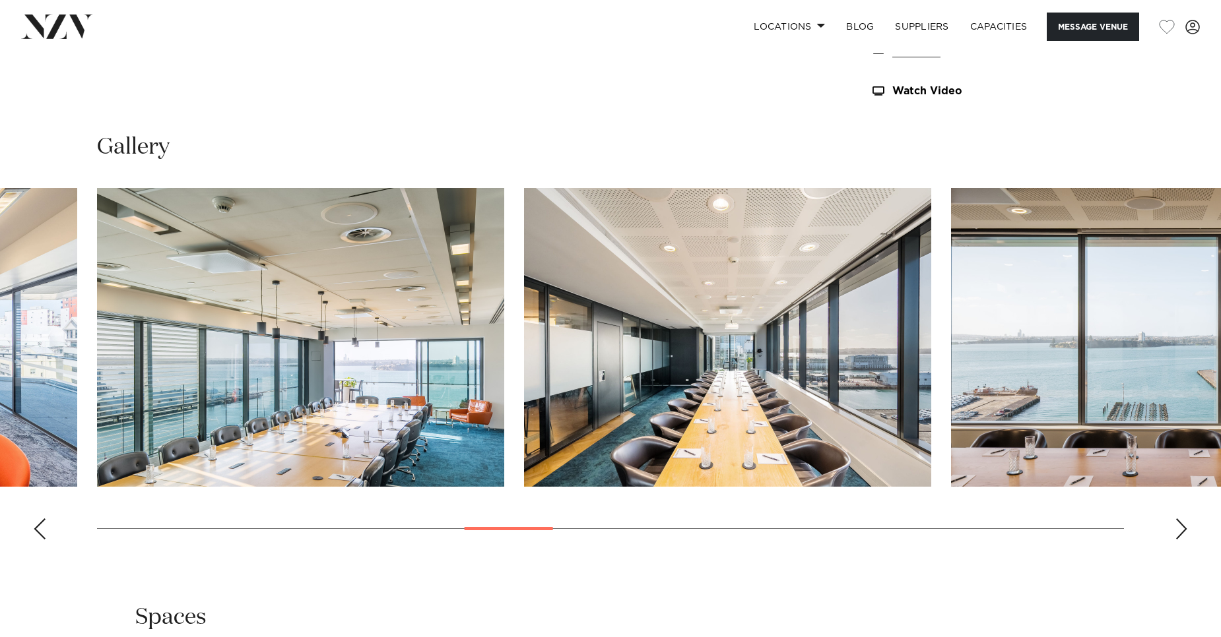
click at [1182, 527] on div "Next slide" at bounding box center [1180, 529] width 13 height 21
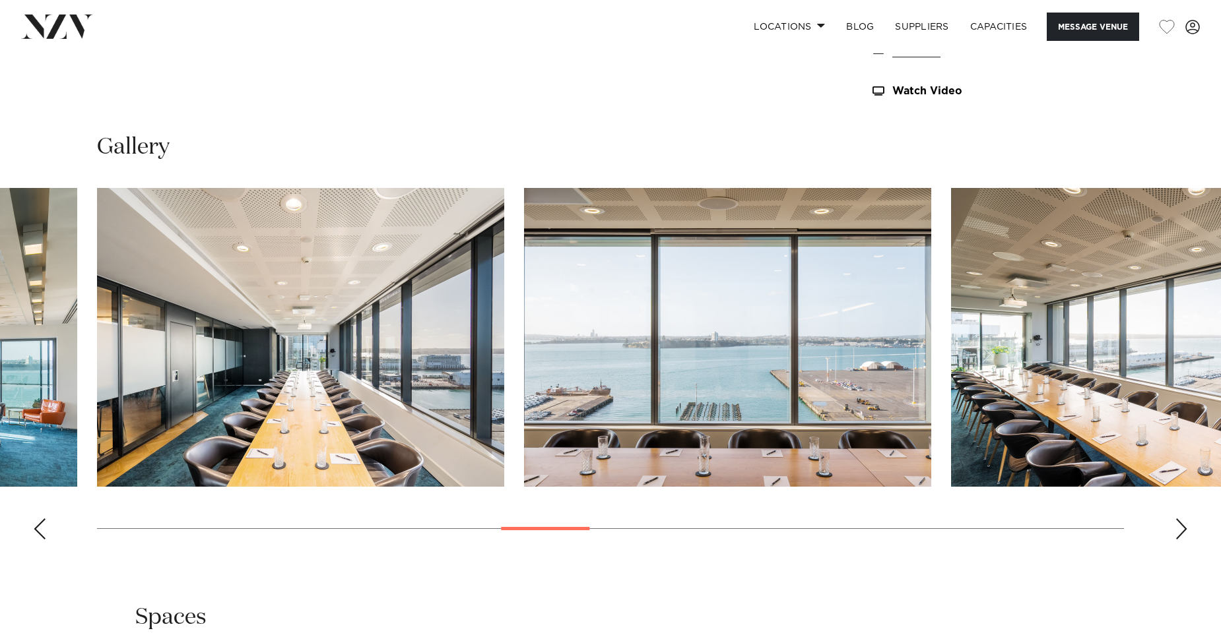
click at [1182, 527] on div "Next slide" at bounding box center [1180, 529] width 13 height 21
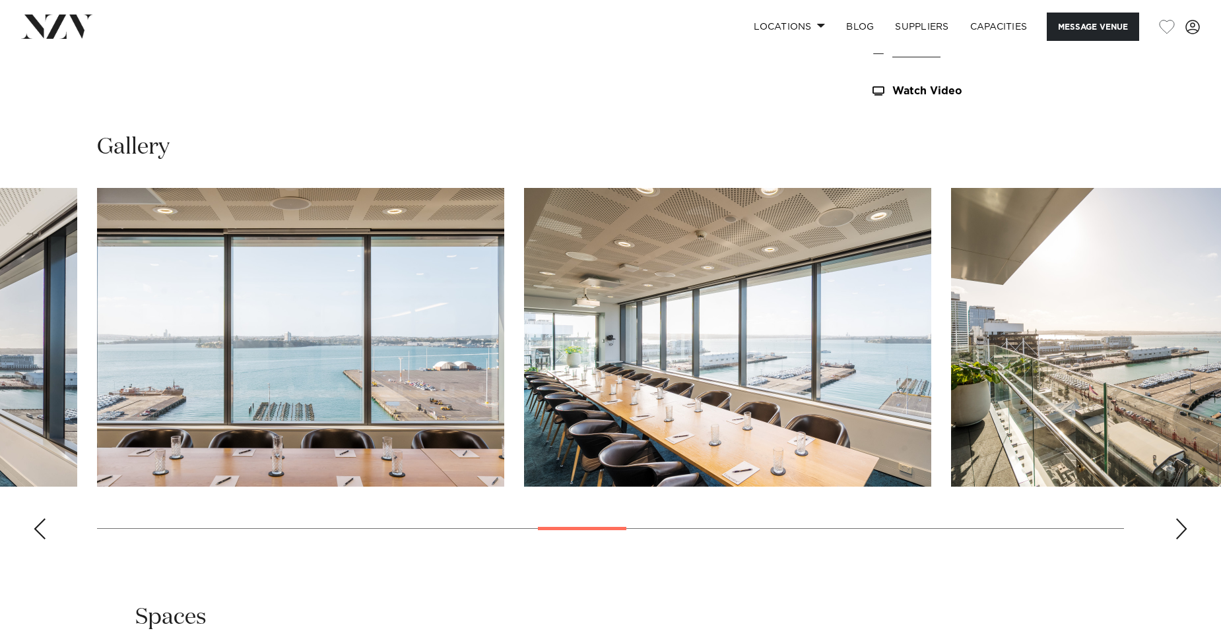
click at [1182, 527] on div "Next slide" at bounding box center [1180, 529] width 13 height 21
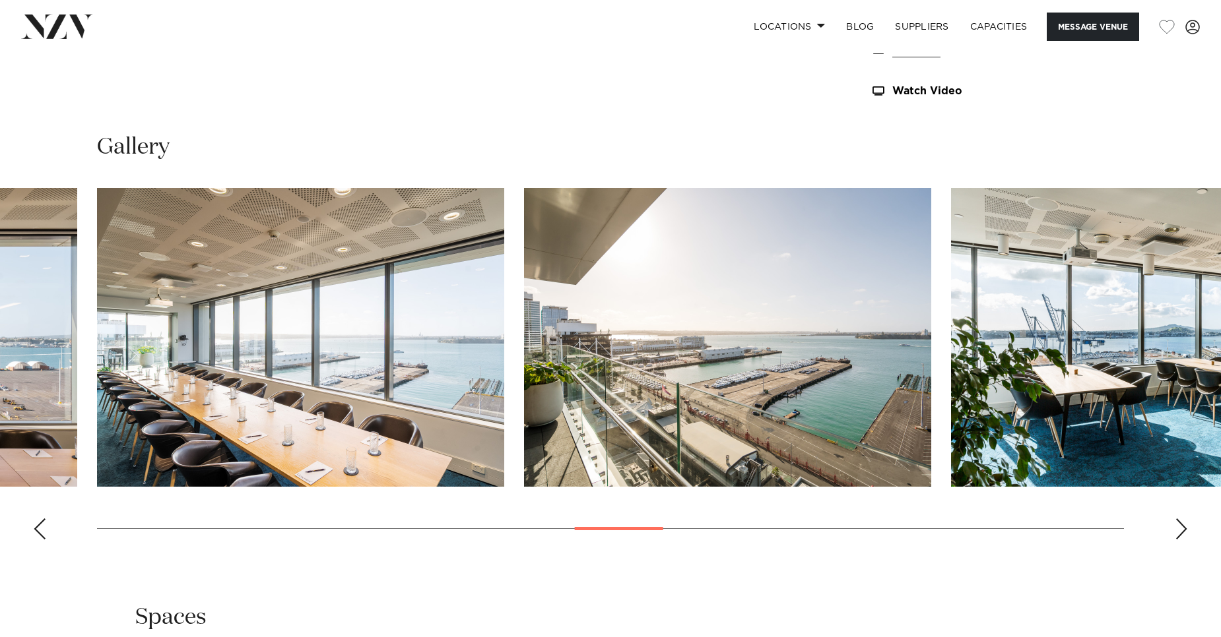
click at [1182, 527] on div "Next slide" at bounding box center [1180, 529] width 13 height 21
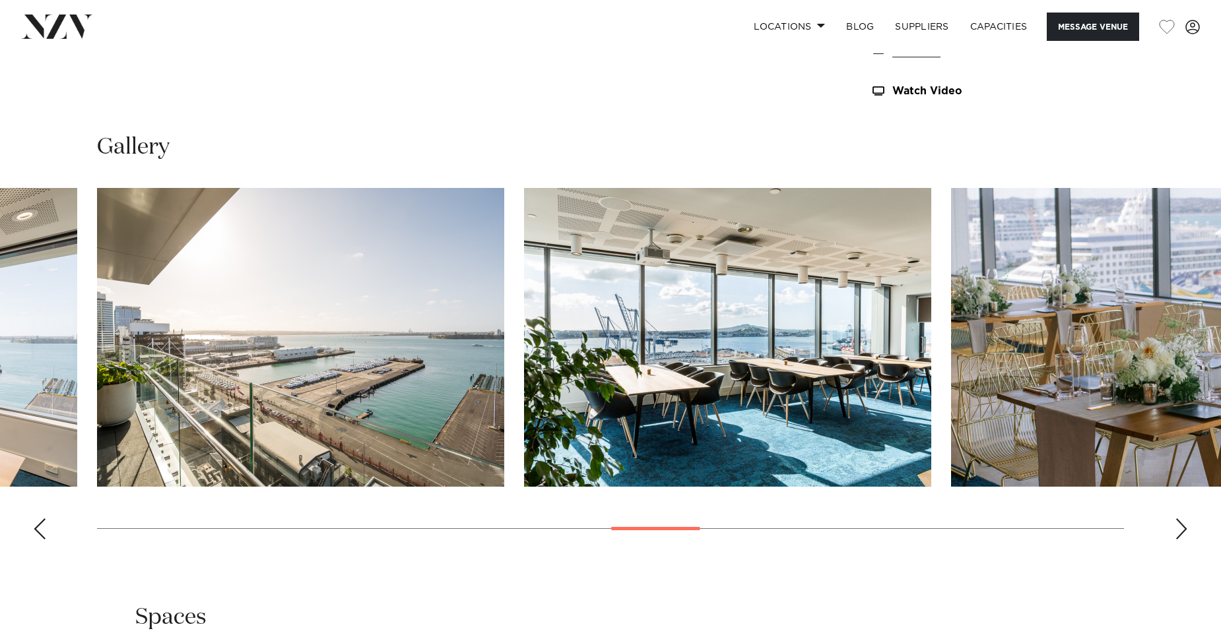
click at [1182, 527] on div "Next slide" at bounding box center [1180, 529] width 13 height 21
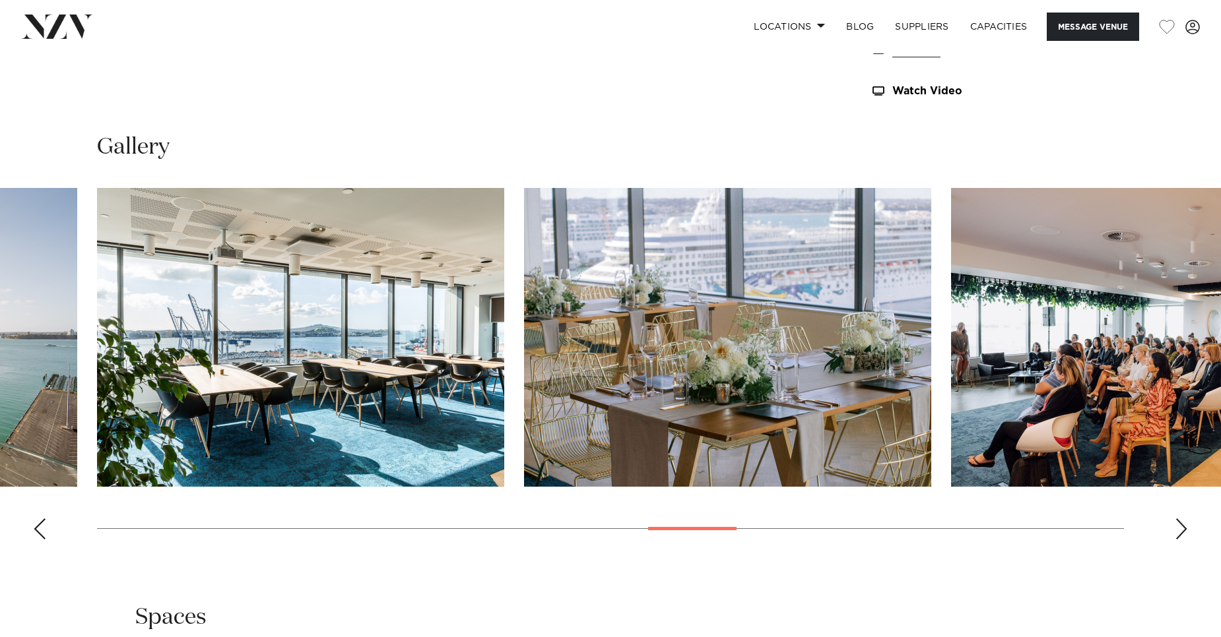
click at [1182, 527] on div "Next slide" at bounding box center [1180, 529] width 13 height 21
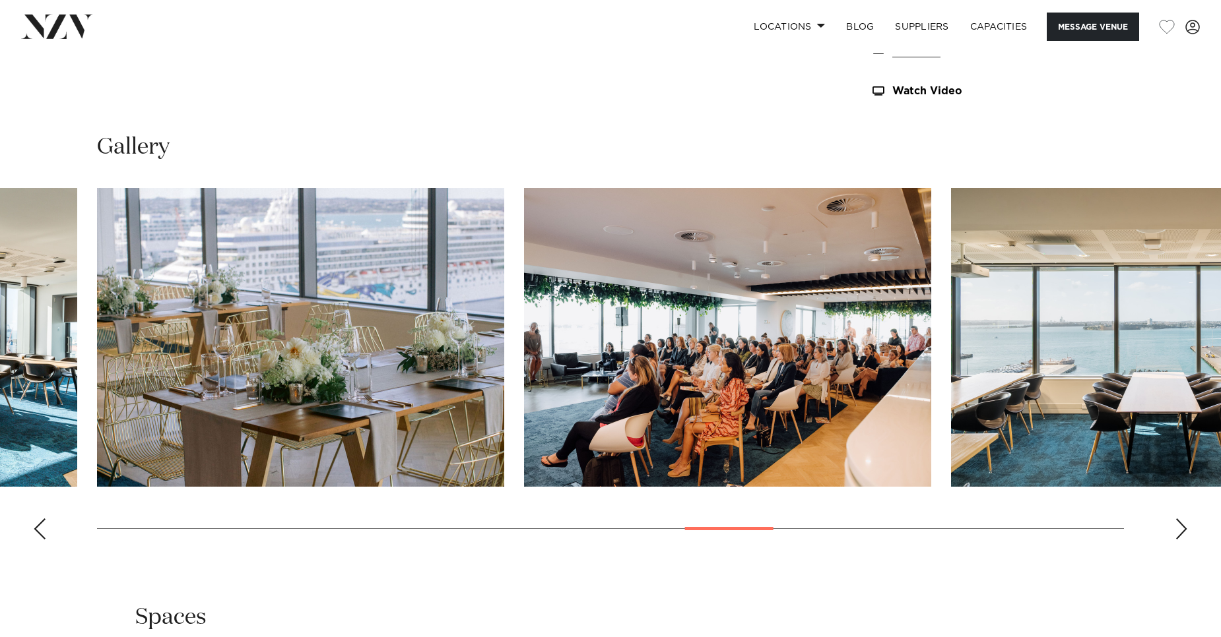
click at [1182, 527] on div "Next slide" at bounding box center [1180, 529] width 13 height 21
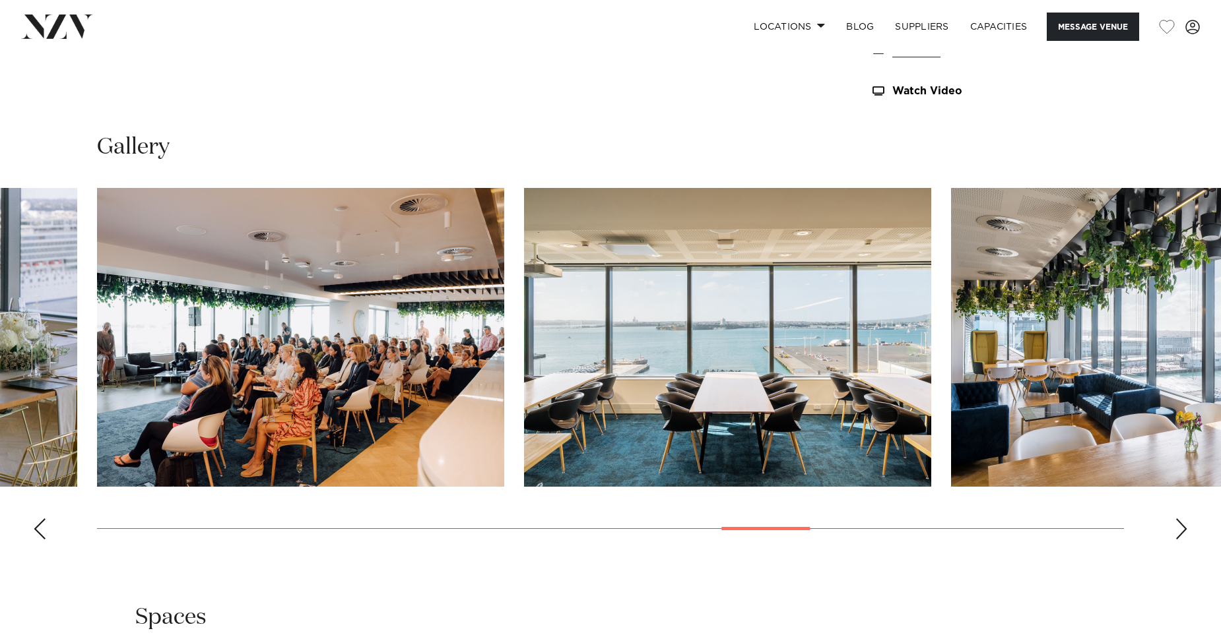
click at [1182, 527] on div "Next slide" at bounding box center [1180, 529] width 13 height 21
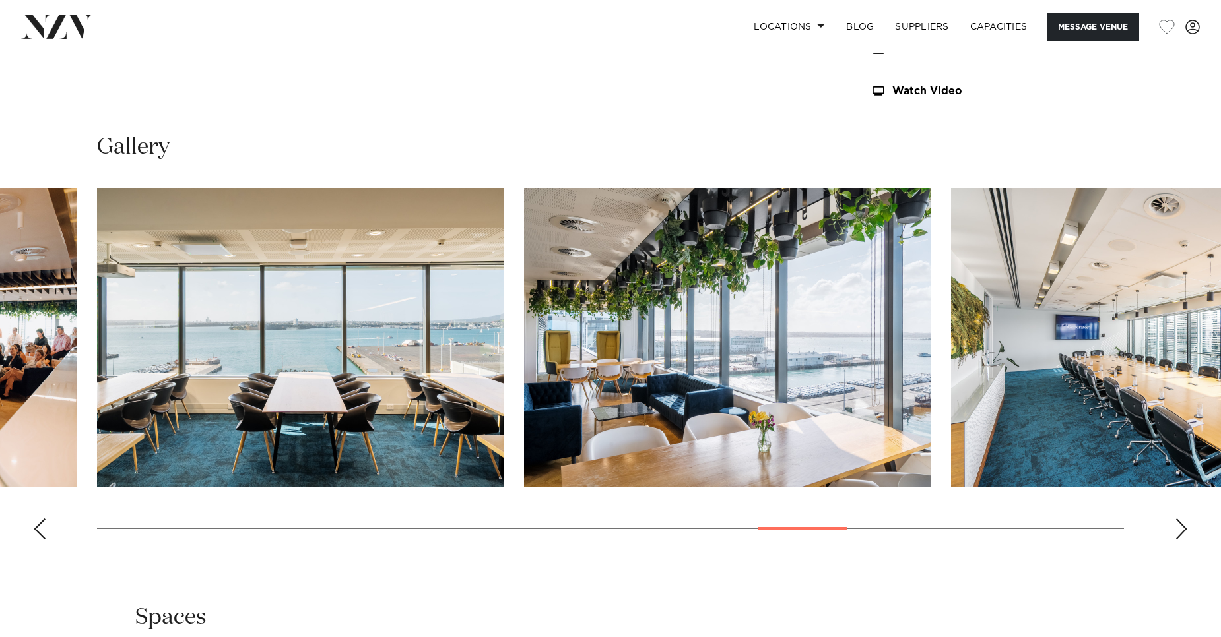
click at [1182, 527] on div "Next slide" at bounding box center [1180, 529] width 13 height 21
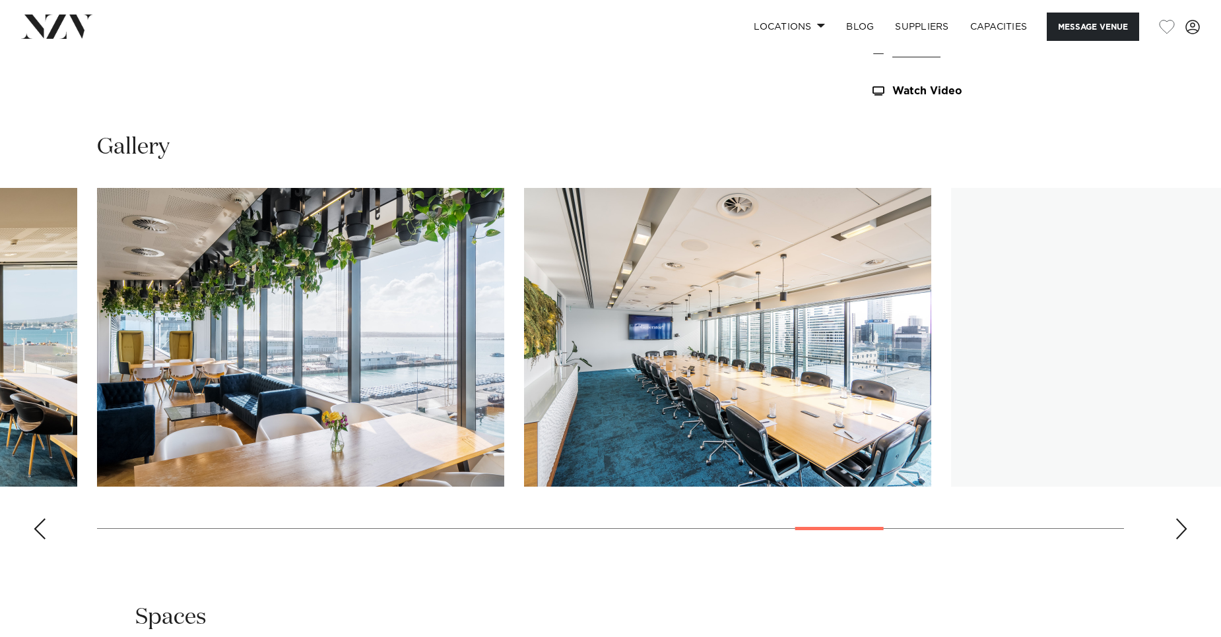
click at [1182, 527] on div "Next slide" at bounding box center [1180, 529] width 13 height 21
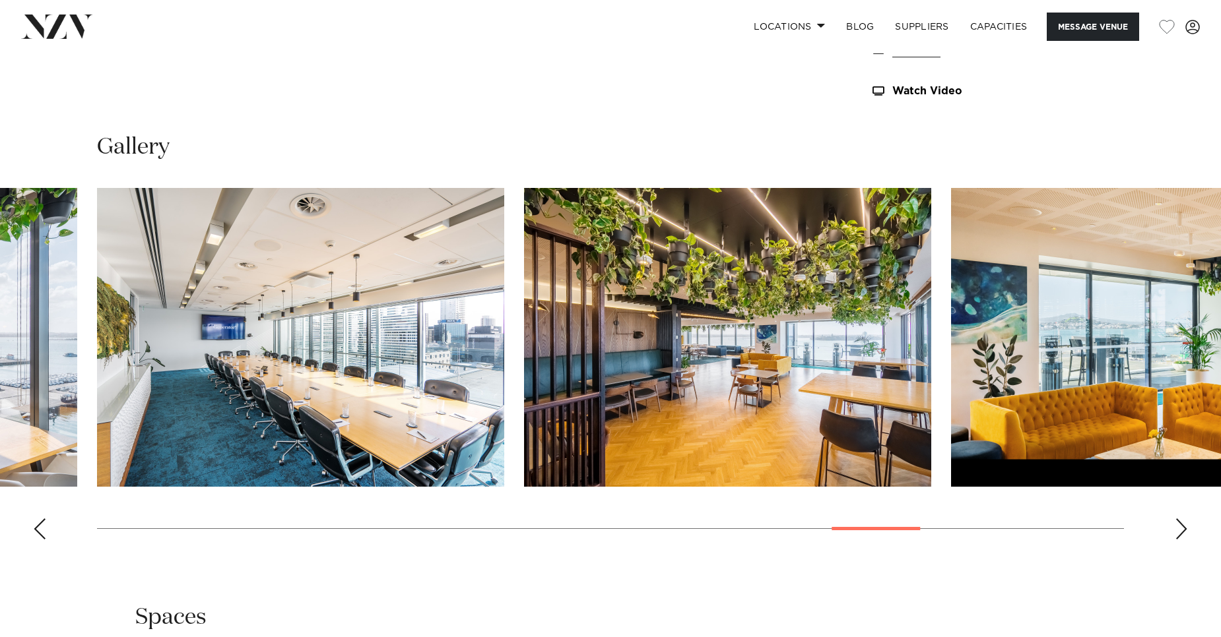
click at [1182, 527] on div "Next slide" at bounding box center [1180, 529] width 13 height 21
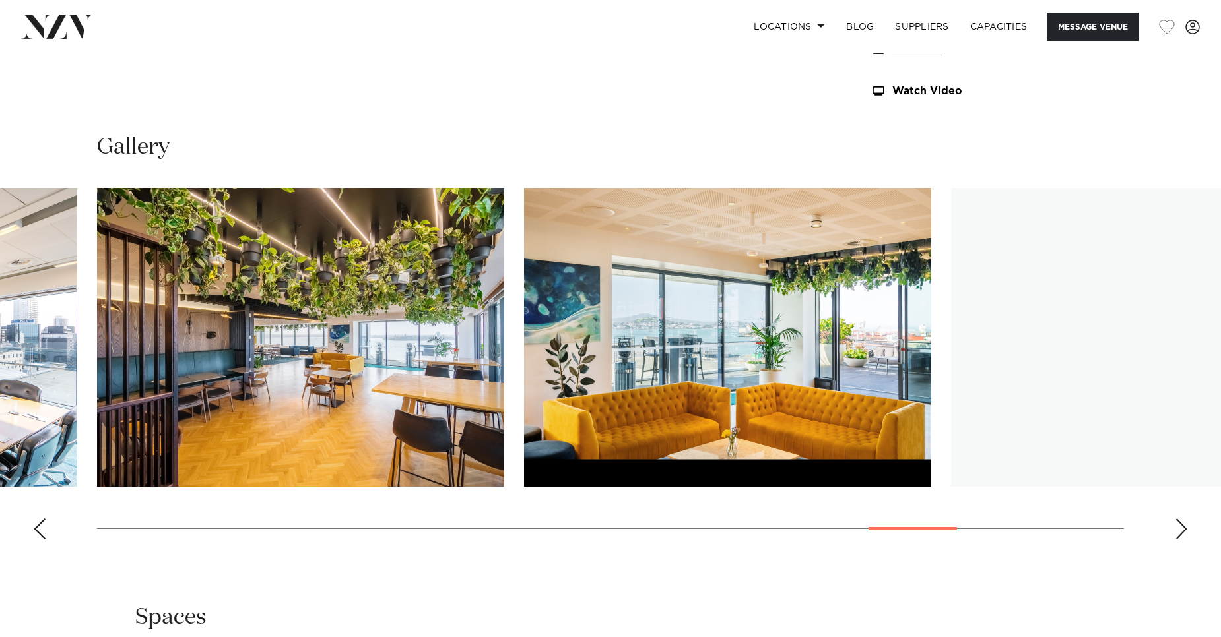
click at [1182, 527] on div "Next slide" at bounding box center [1180, 529] width 13 height 21
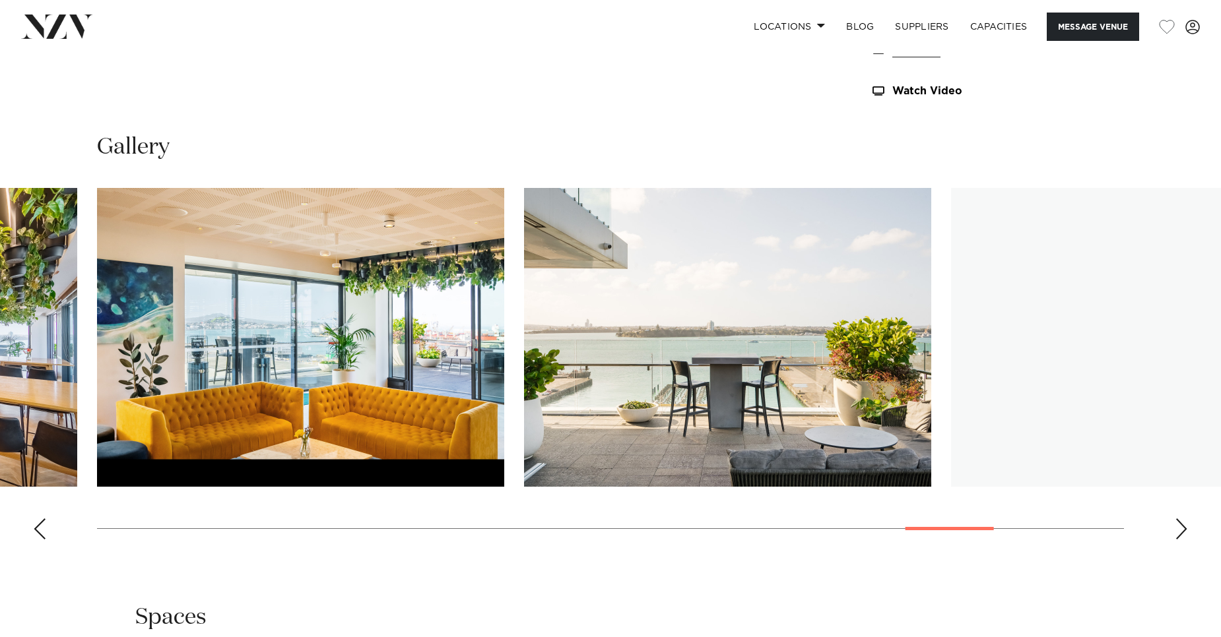
click at [1182, 527] on div "Next slide" at bounding box center [1180, 529] width 13 height 21
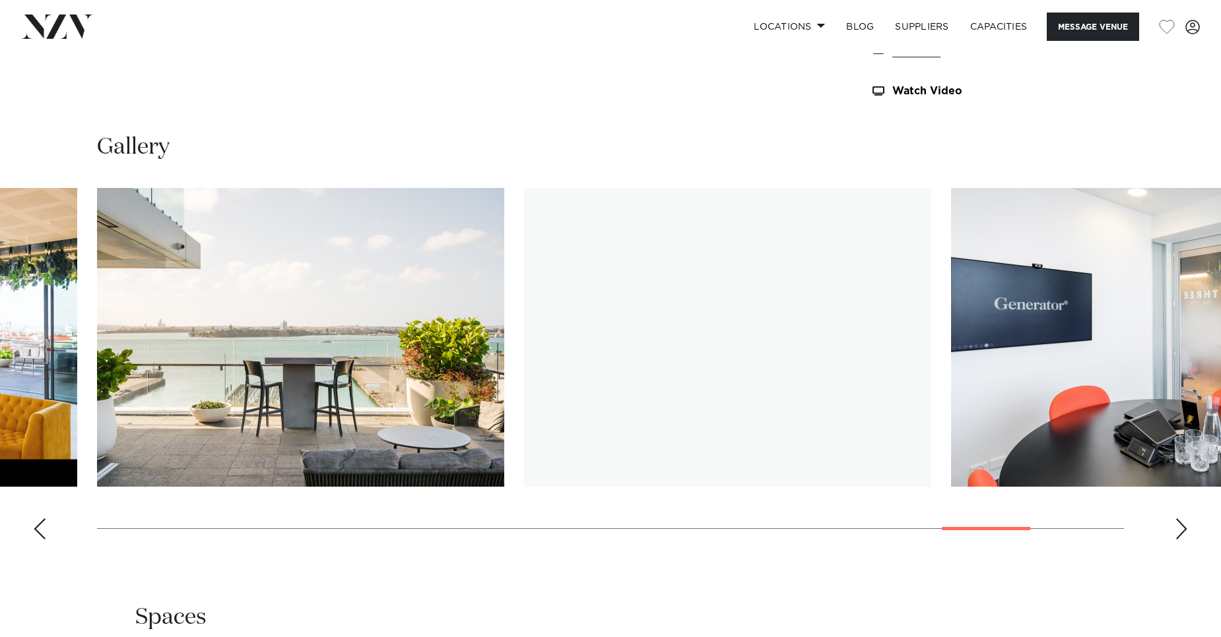
click at [1182, 527] on div "Next slide" at bounding box center [1180, 529] width 13 height 21
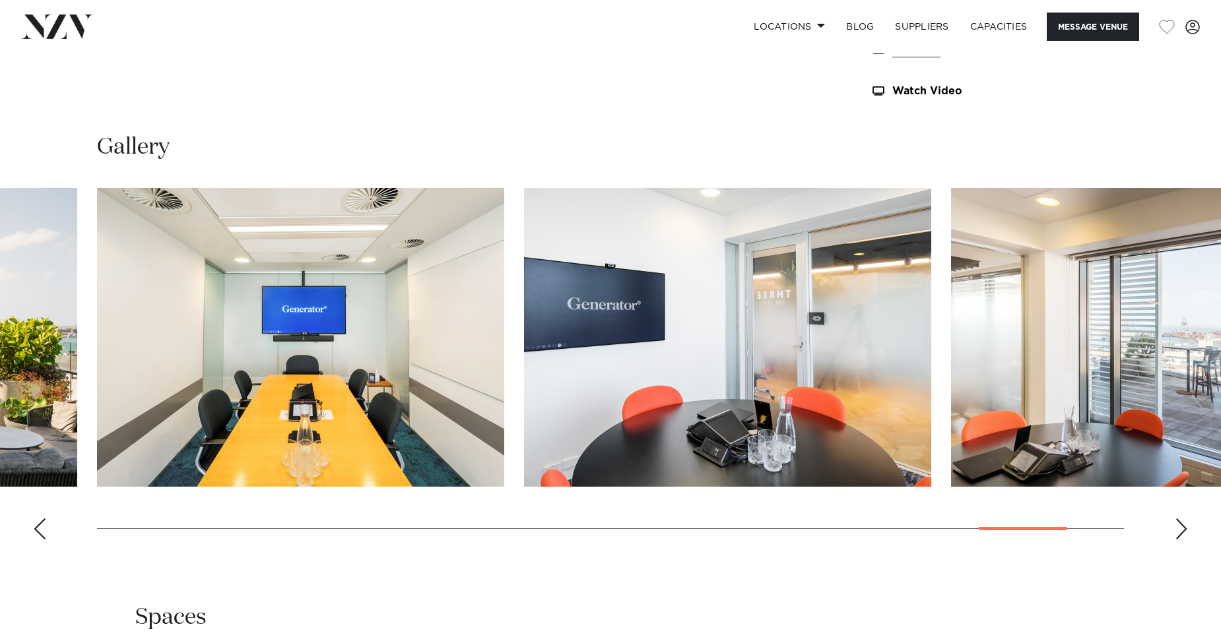
click at [1182, 527] on div "Next slide" at bounding box center [1180, 529] width 13 height 21
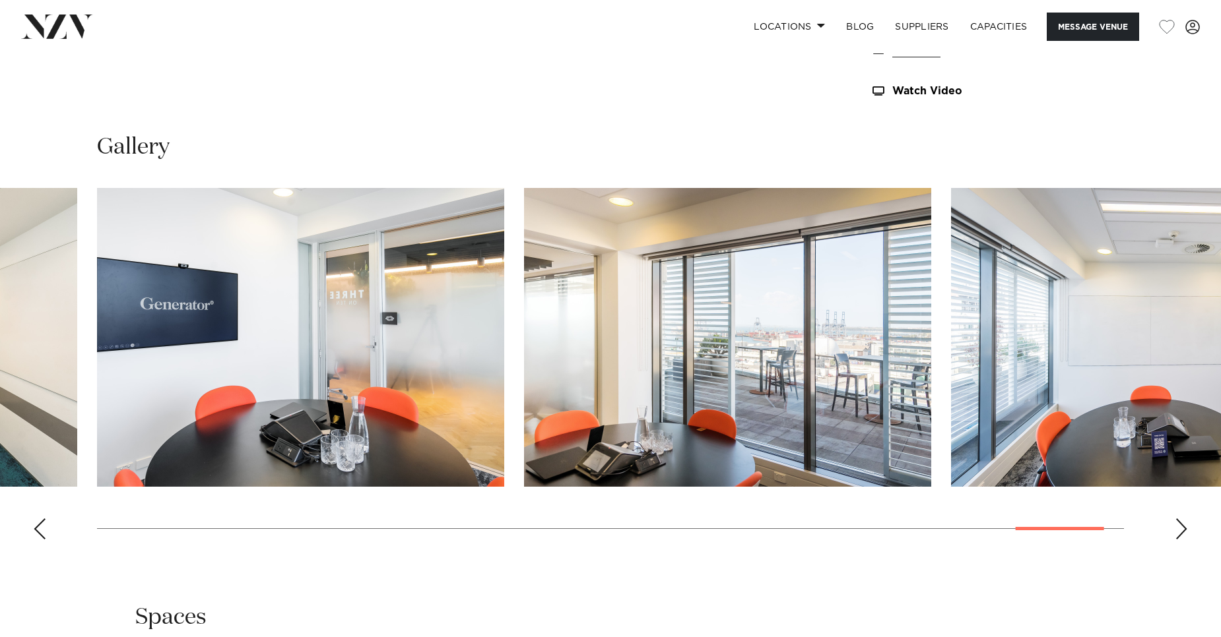
click at [1182, 527] on div "Next slide" at bounding box center [1180, 529] width 13 height 21
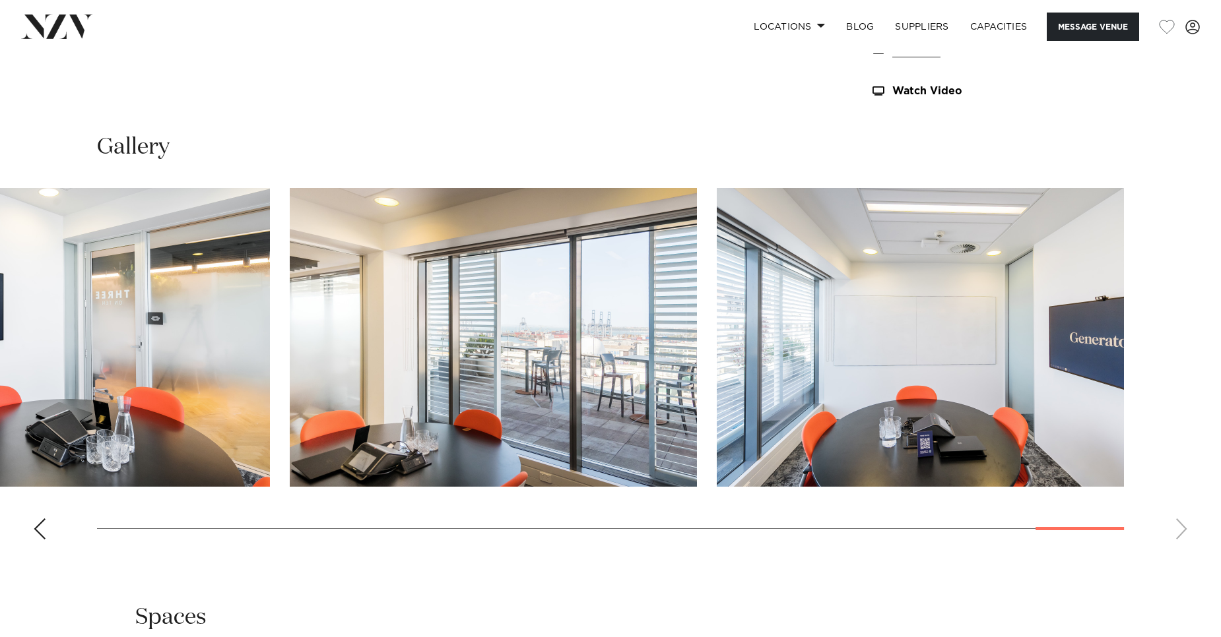
click at [1182, 527] on swiper-container at bounding box center [610, 369] width 1221 height 362
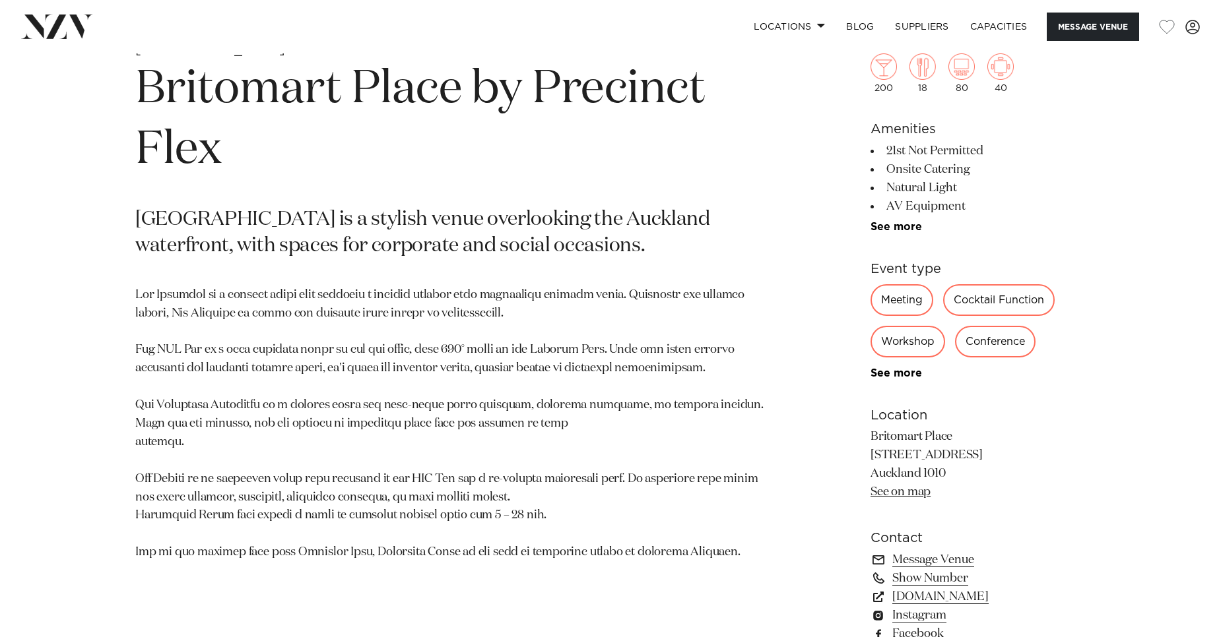
scroll to position [594, 0]
